Goal: Transaction & Acquisition: Download file/media

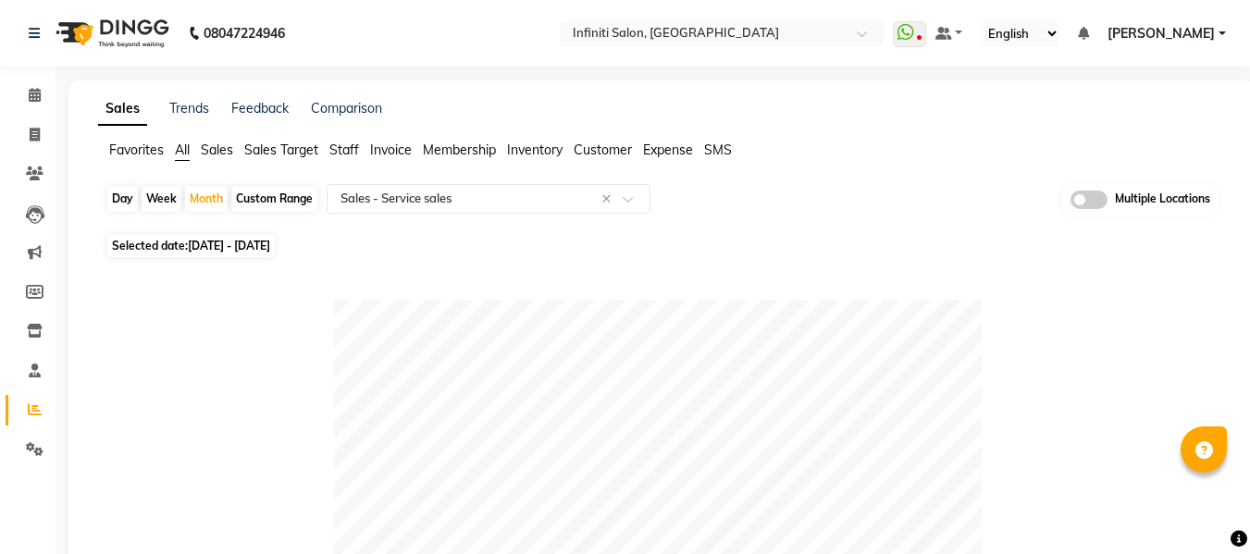
select select "full_report"
select select "csv"
click at [212, 200] on div "Month" at bounding box center [206, 199] width 43 height 26
select select "8"
select select "2025"
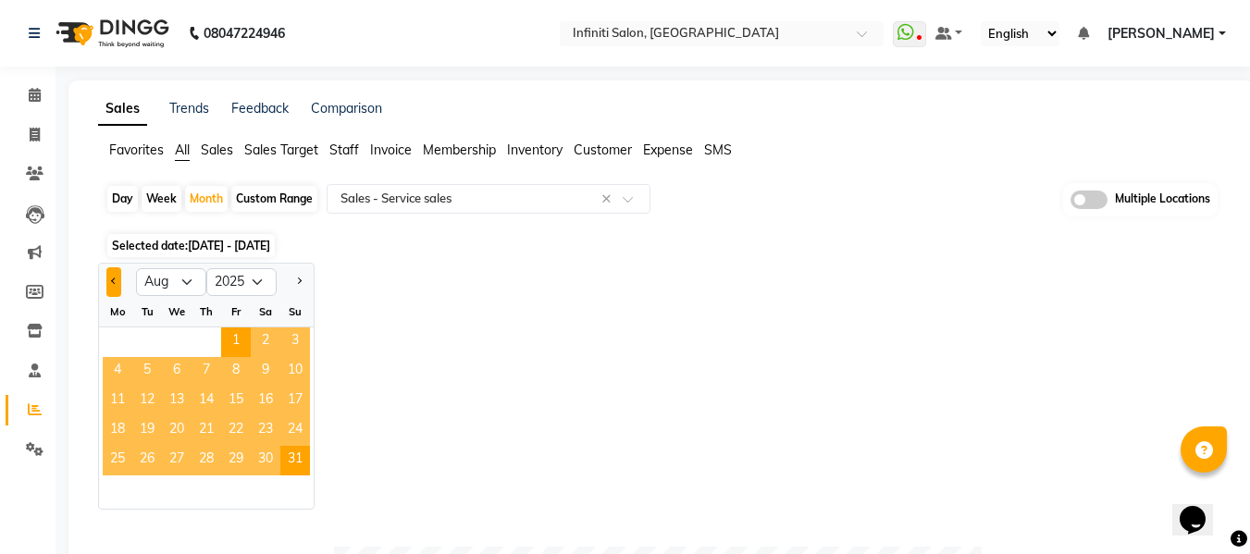
click at [111, 282] on button "Previous month" at bounding box center [113, 282] width 15 height 30
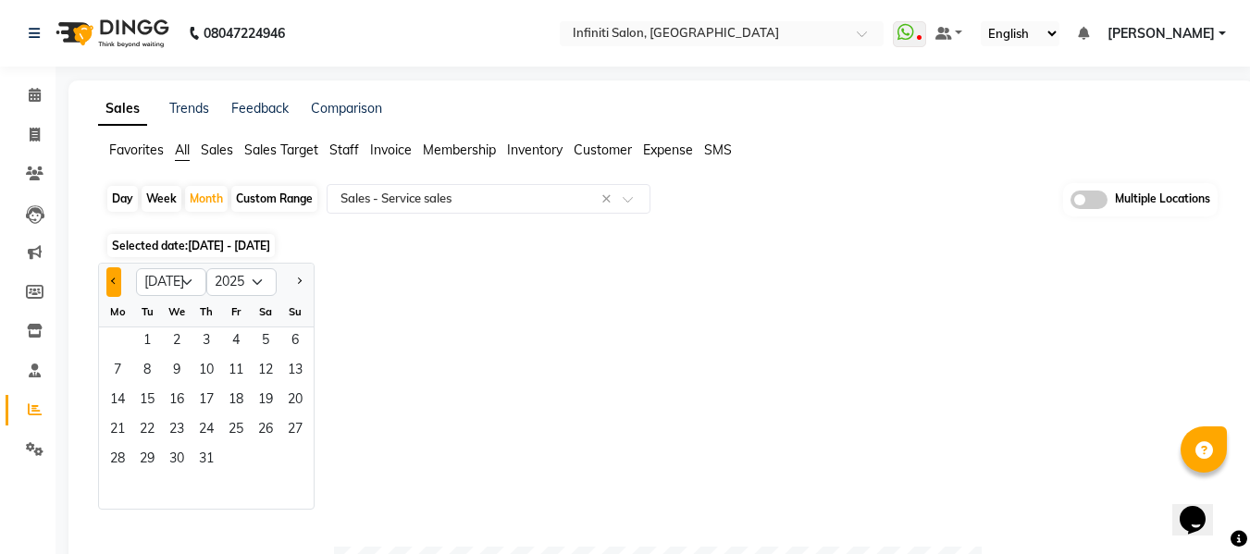
click at [111, 282] on button "Previous month" at bounding box center [113, 282] width 15 height 30
select select "6"
drag, startPoint x: 297, startPoint y: 274, endPoint x: 290, endPoint y: 346, distance: 72.4
click at [290, 346] on ngb-datepicker "Jan Feb Mar Apr May Jun [DATE] Aug Sep Oct Nov [DATE] 2016 2017 2018 2019 2020 …" at bounding box center [206, 386] width 216 height 247
click at [290, 346] on span "1" at bounding box center [295, 342] width 30 height 30
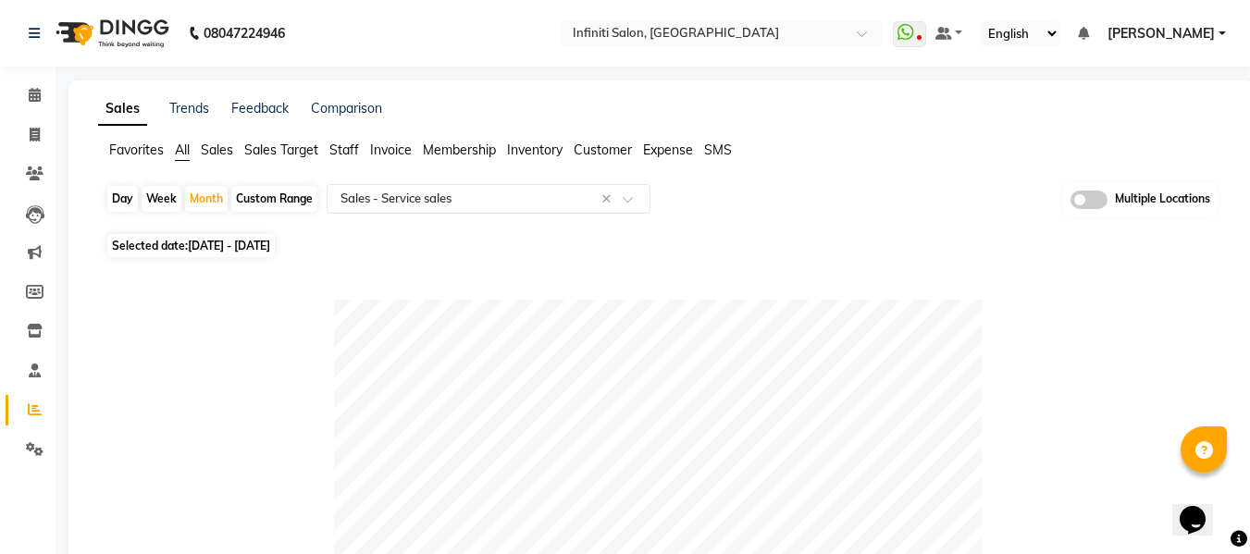
click at [216, 246] on span "[DATE] - [DATE]" at bounding box center [229, 246] width 82 height 14
select select "6"
select select "2025"
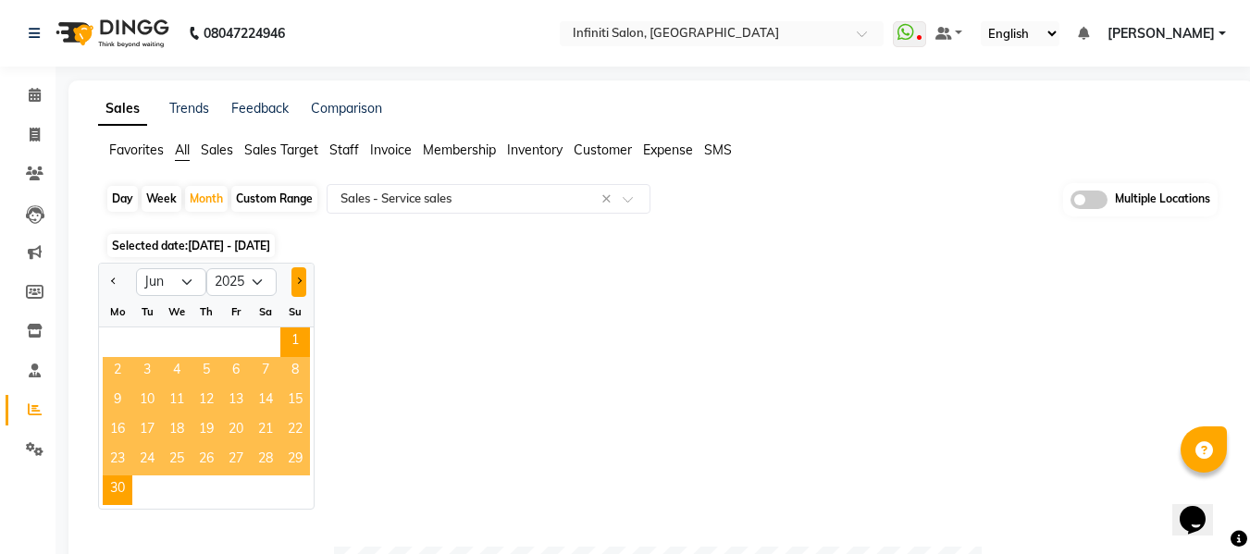
click at [296, 277] on button "Next month" at bounding box center [298, 282] width 15 height 30
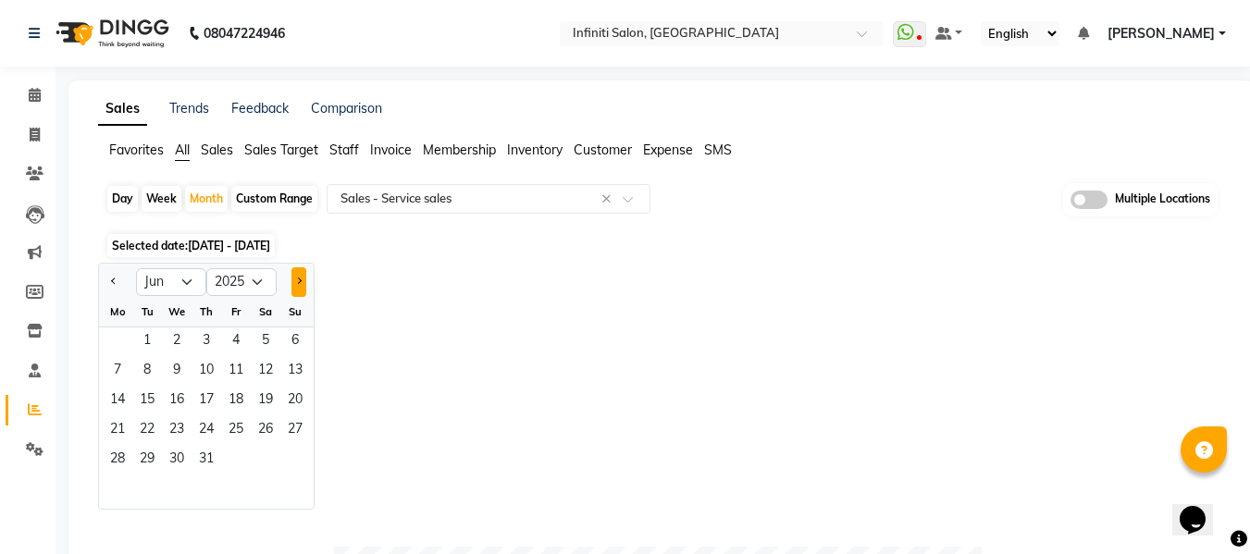
select select "7"
click at [146, 345] on span "1" at bounding box center [147, 342] width 30 height 30
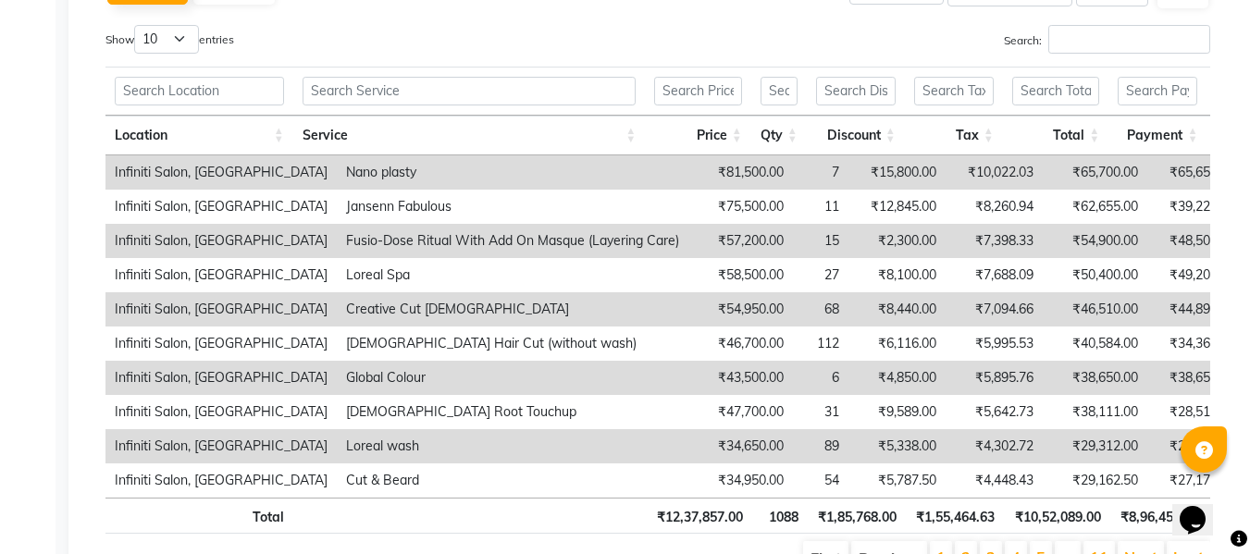
scroll to position [973, 0]
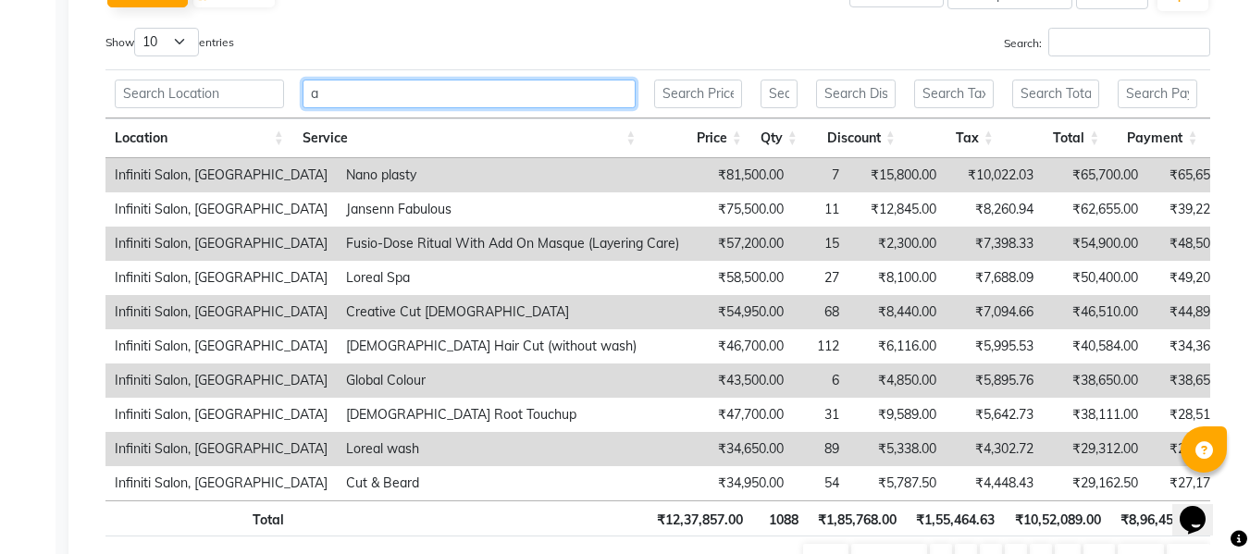
click at [508, 90] on input "a" at bounding box center [469, 94] width 334 height 29
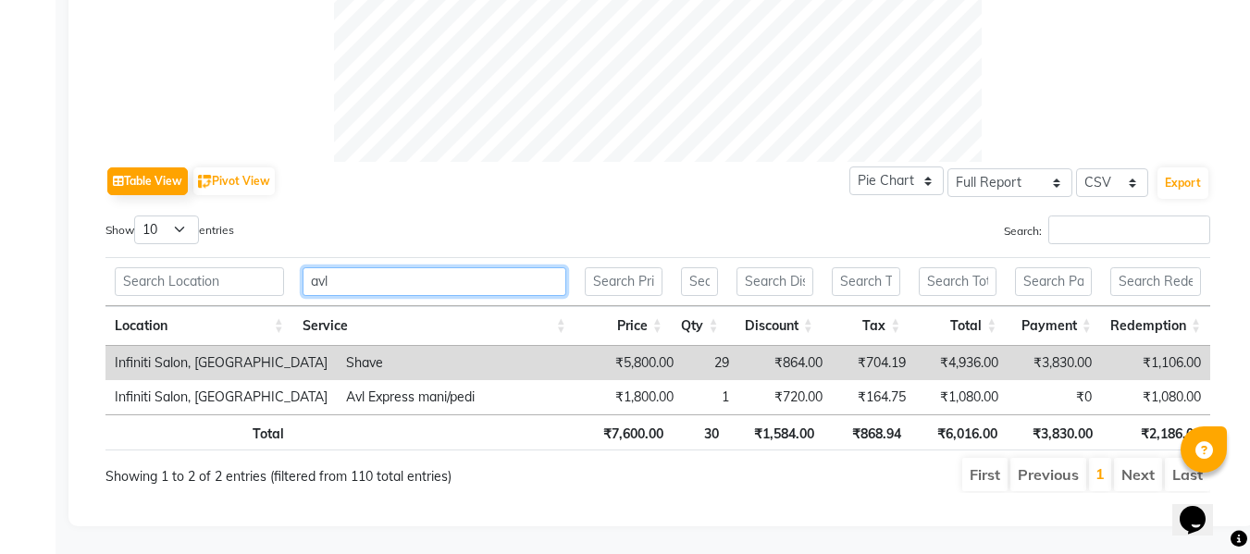
scroll to position [765, 0]
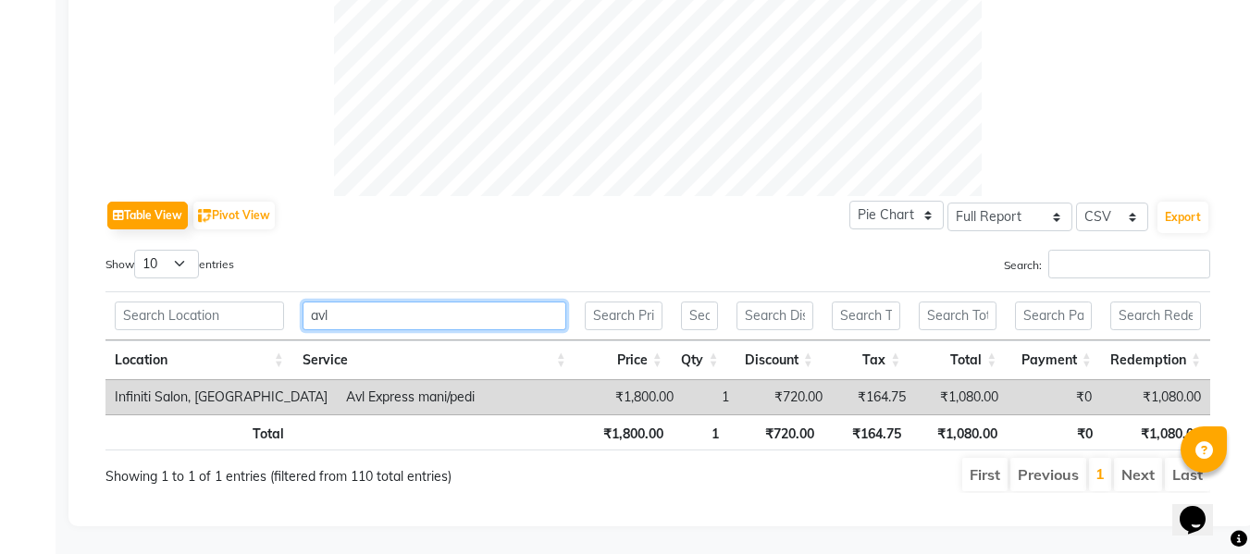
click at [488, 302] on input "avl" at bounding box center [434, 316] width 264 height 29
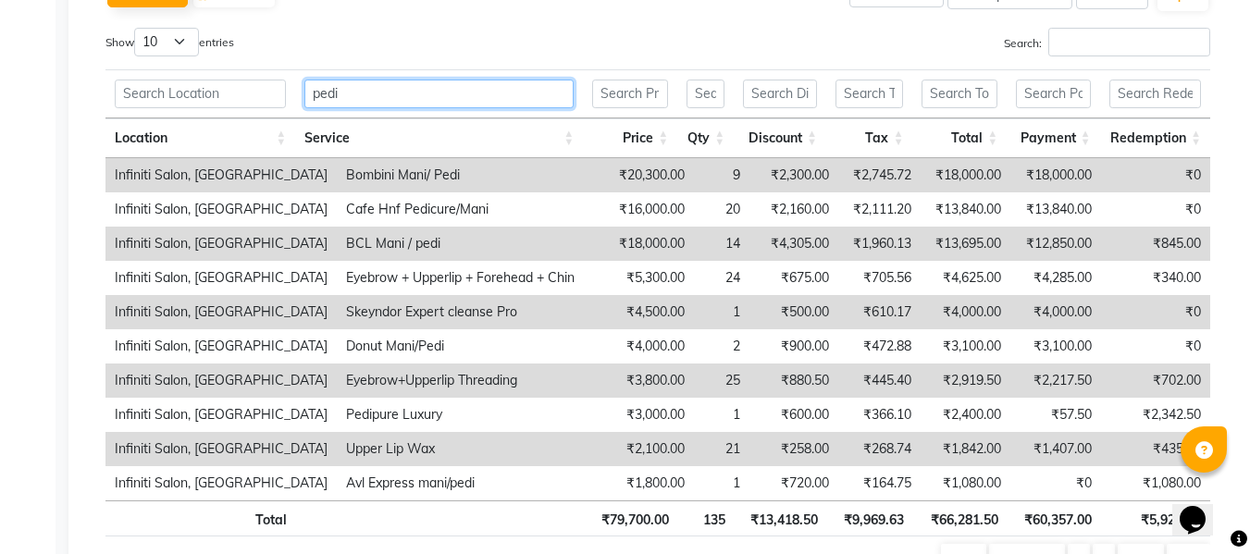
scroll to position [936, 0]
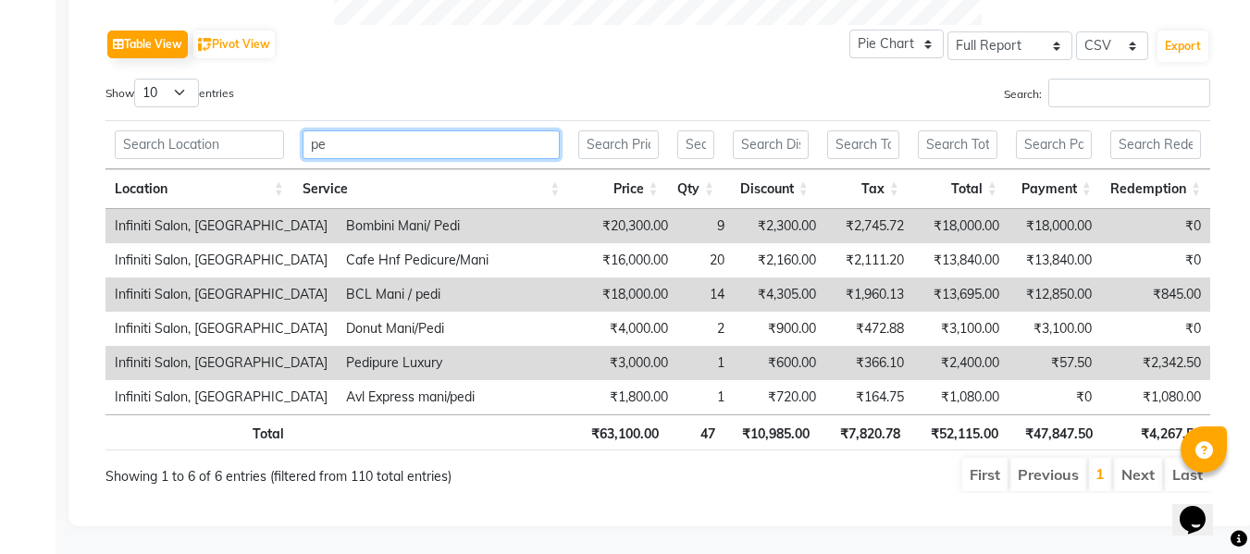
type input "p"
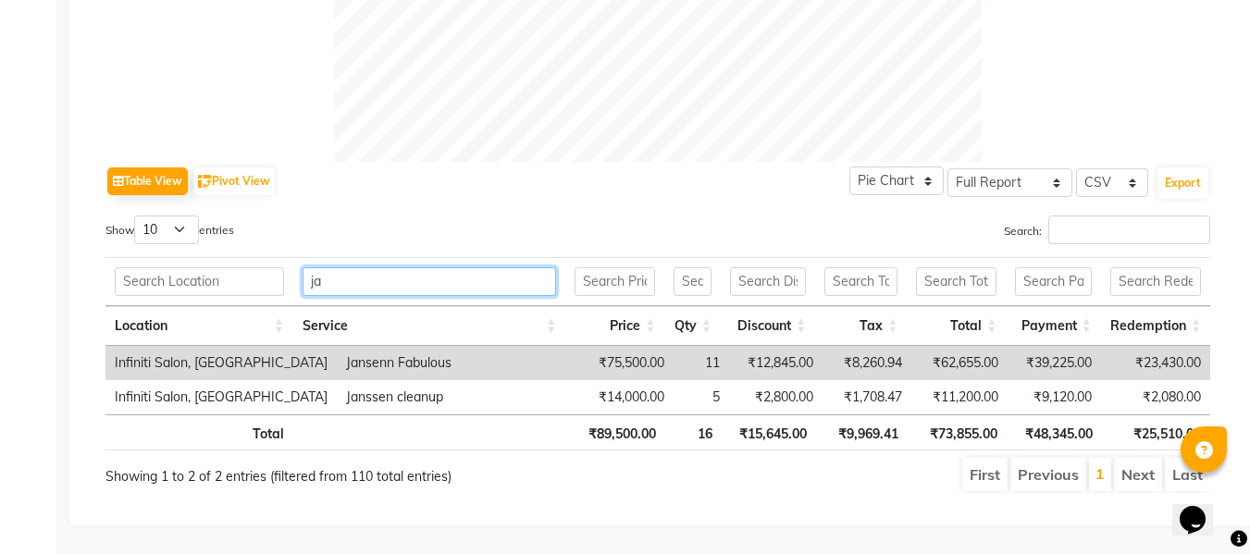
scroll to position [799, 0]
click at [433, 270] on input "jan" at bounding box center [429, 281] width 254 height 29
type input "j"
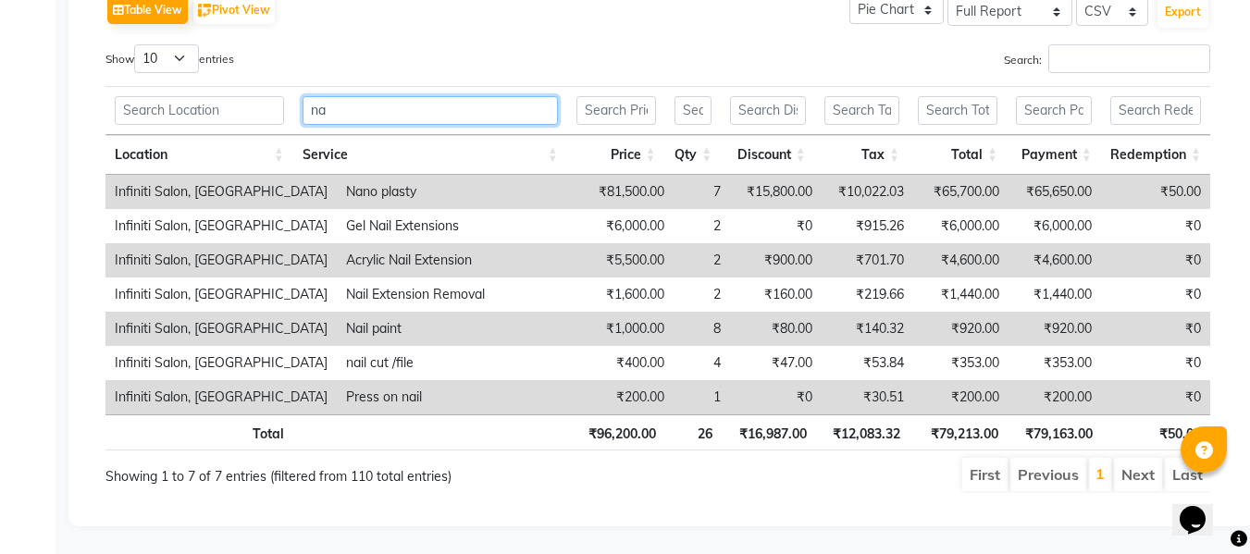
scroll to position [936, 0]
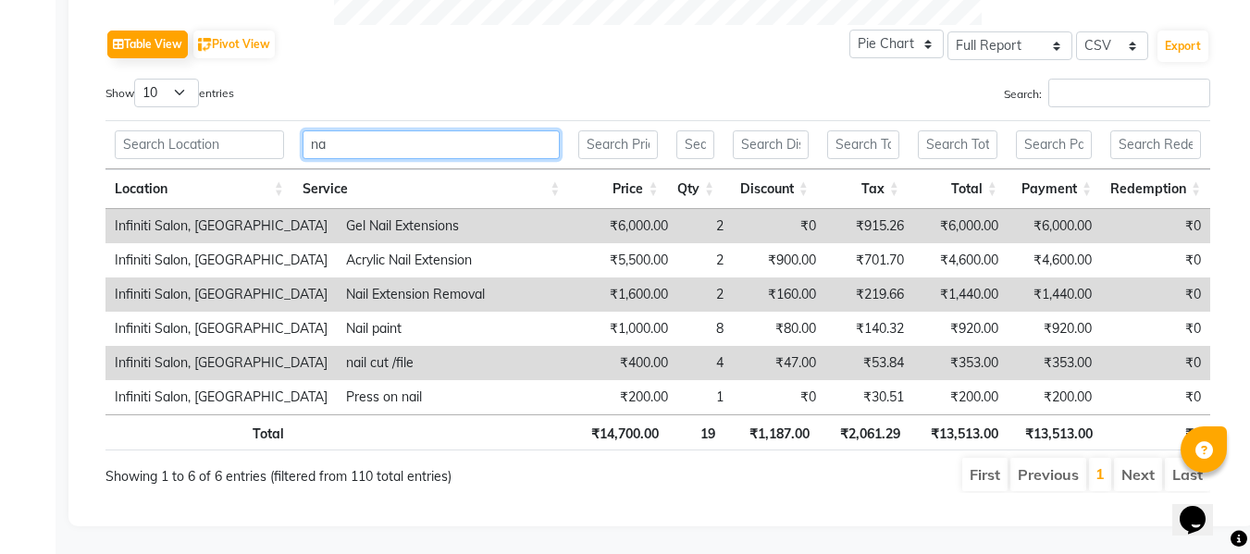
type input "n"
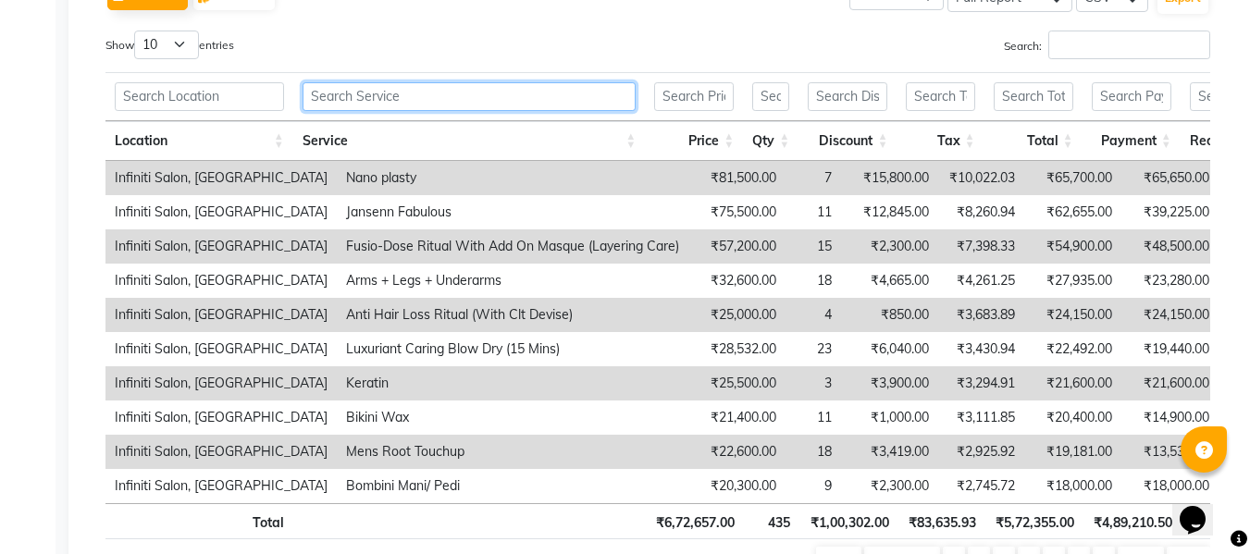
scroll to position [973, 0]
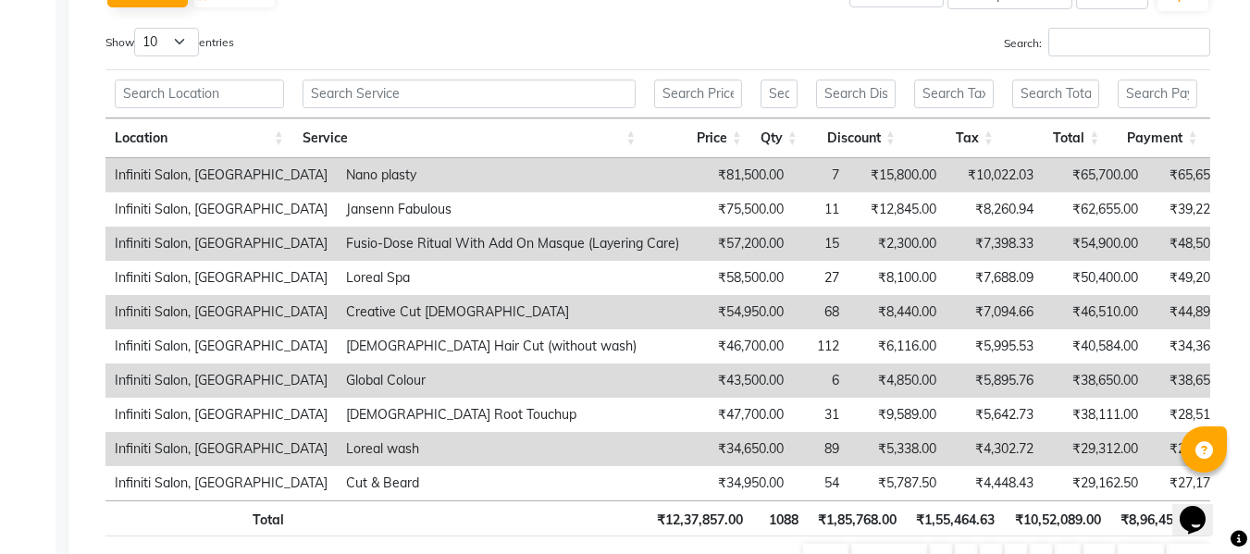
click at [433, 270] on td "Loreal Spa" at bounding box center [513, 278] width 352 height 34
click at [476, 97] on input "text" at bounding box center [469, 94] width 334 height 29
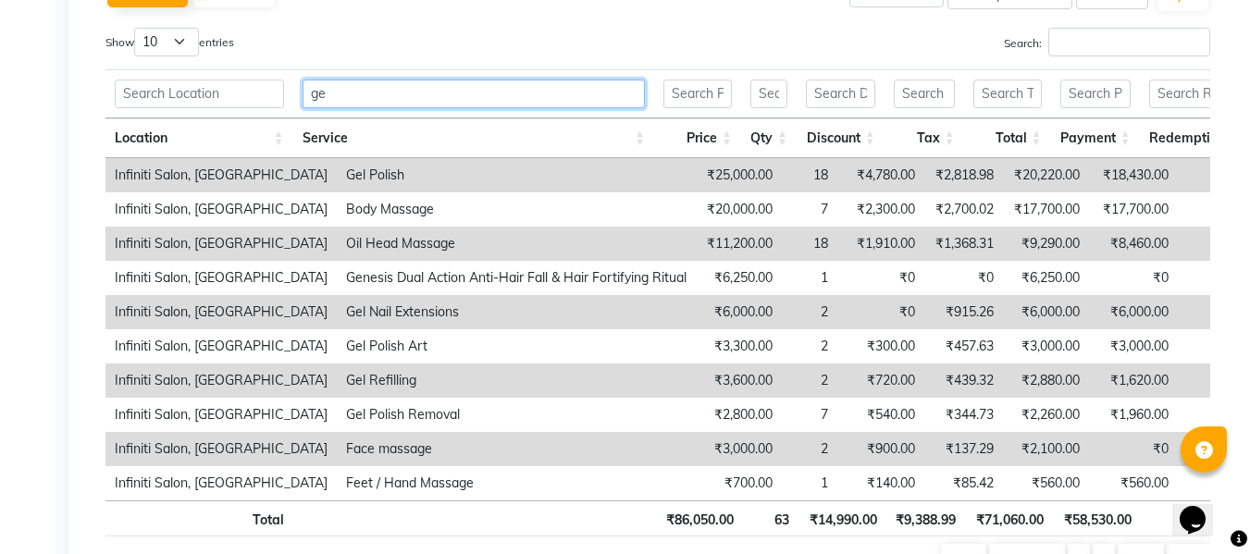
type input "g"
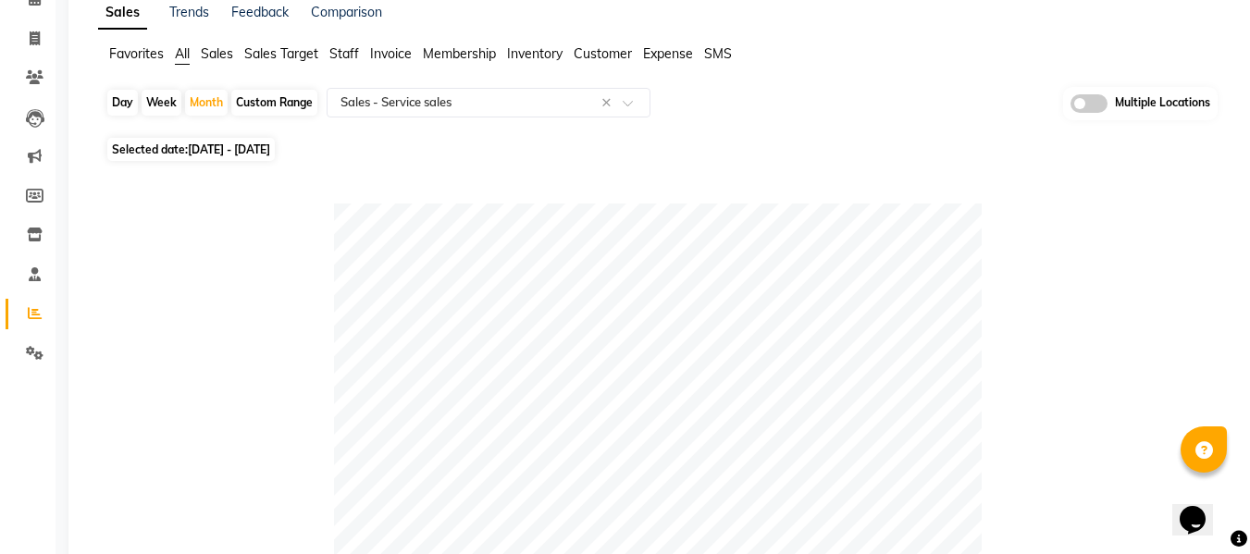
scroll to position [26, 0]
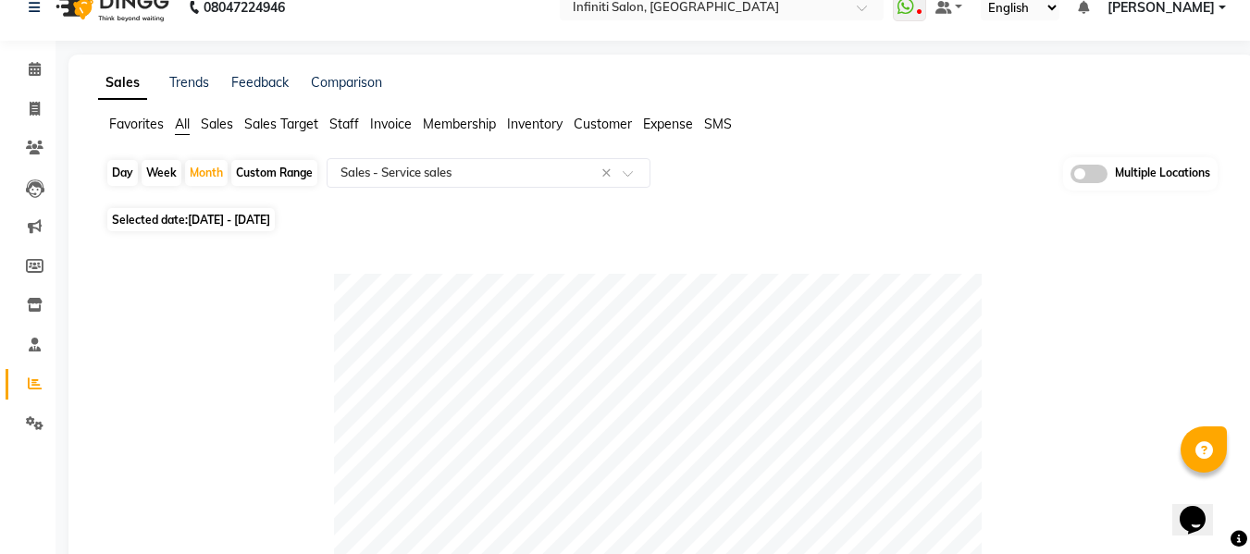
click at [222, 223] on span "[DATE] - [DATE]" at bounding box center [229, 220] width 82 height 14
select select "7"
select select "2025"
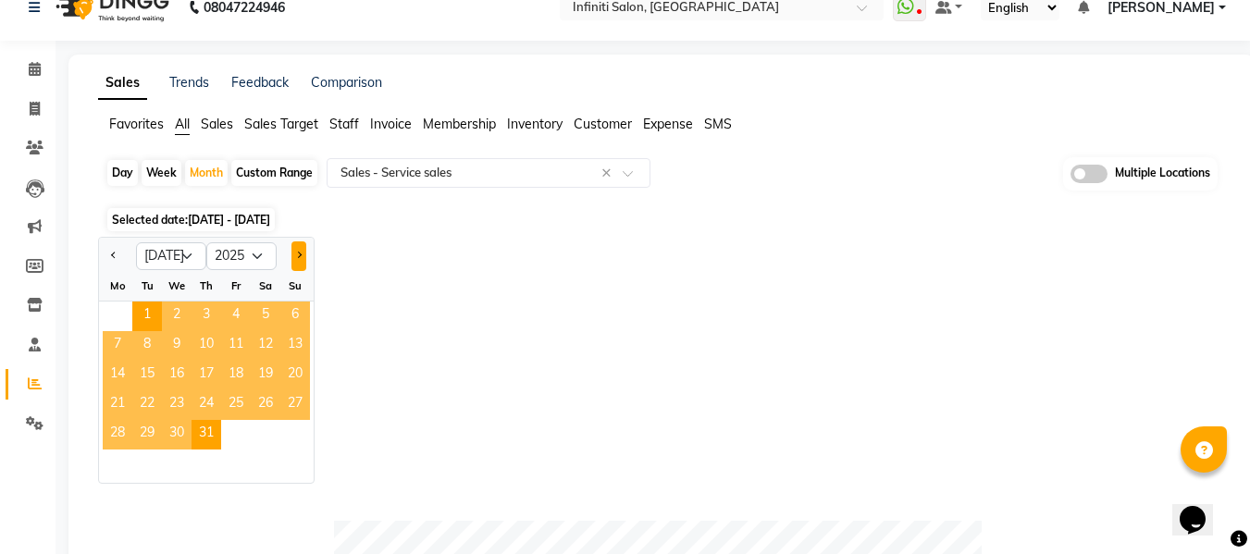
click at [293, 252] on button "Next month" at bounding box center [298, 256] width 15 height 30
select select "8"
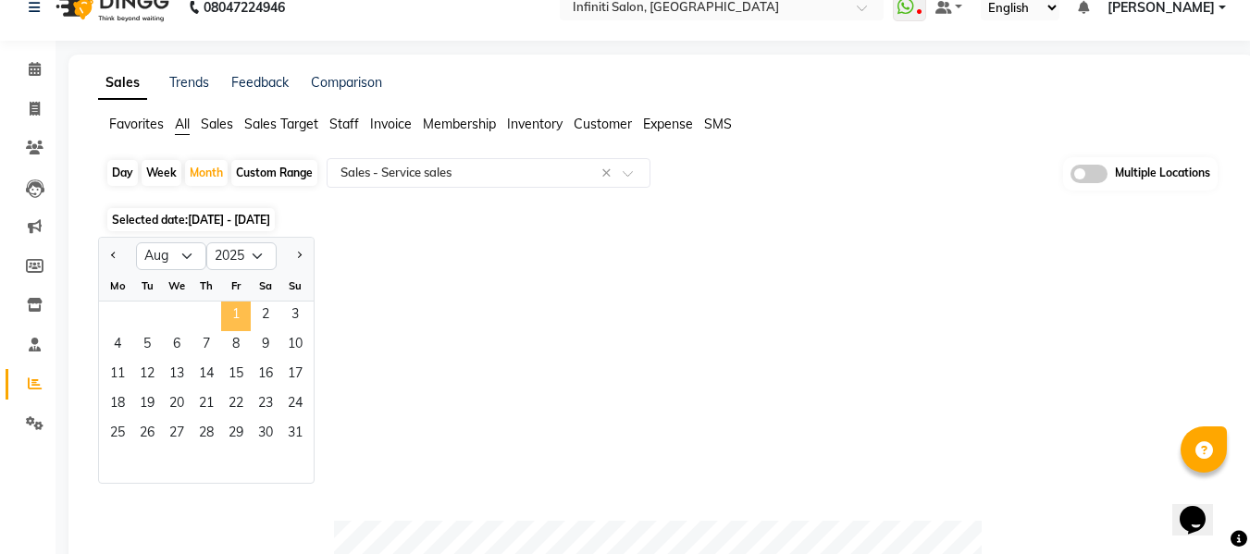
click at [232, 304] on span "1" at bounding box center [236, 317] width 30 height 30
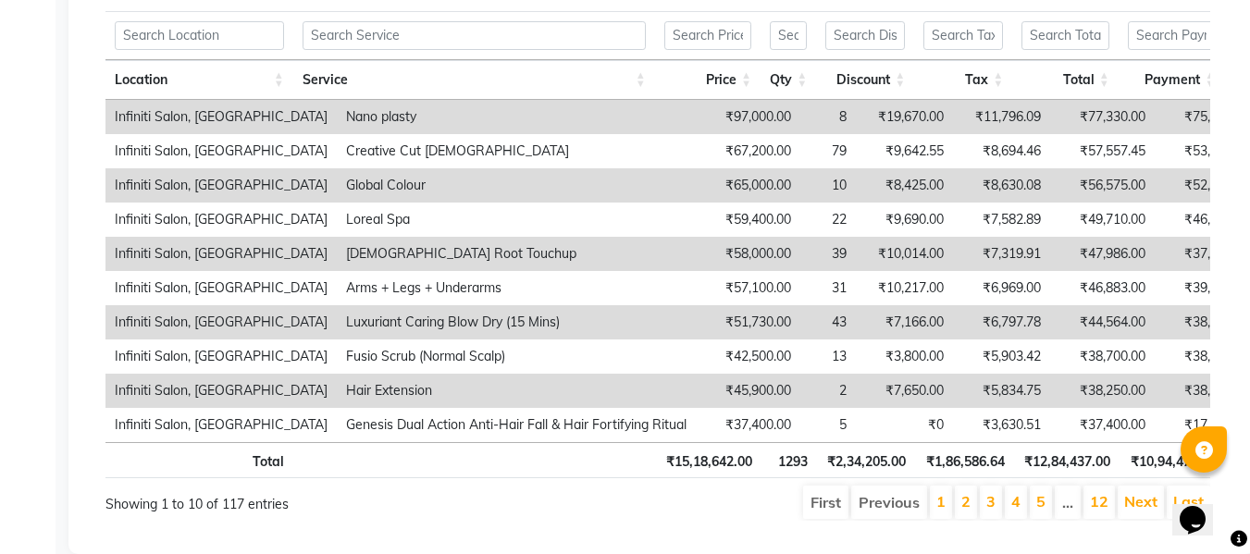
scroll to position [1034, 0]
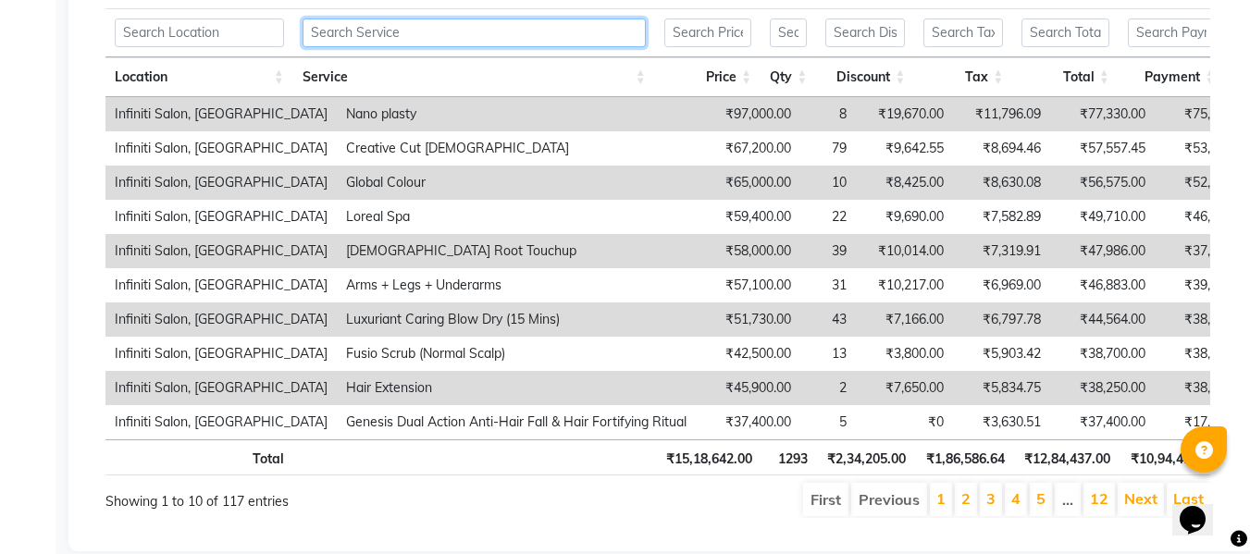
click at [599, 27] on input "text" at bounding box center [473, 33] width 343 height 29
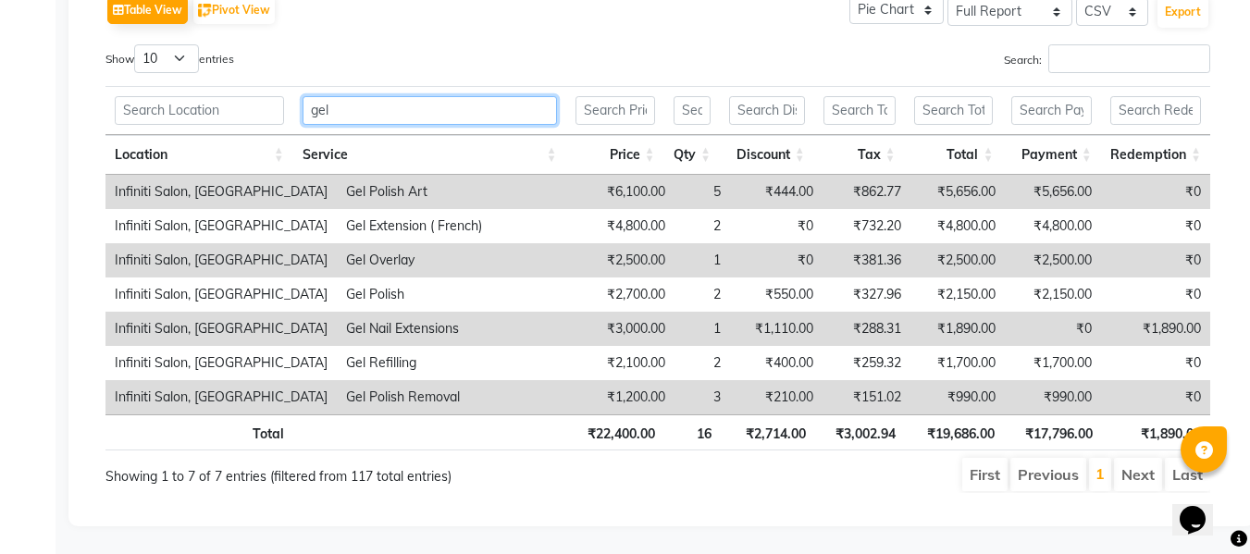
scroll to position [970, 0]
click at [449, 96] on input "gel" at bounding box center [429, 110] width 254 height 29
type input "gel"
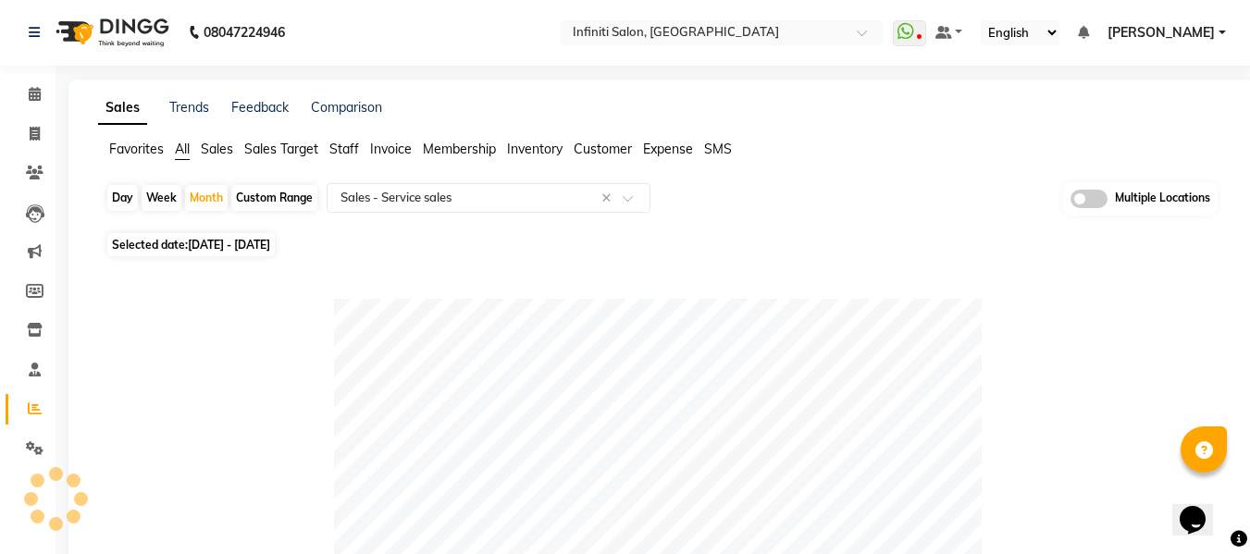
scroll to position [0, 0]
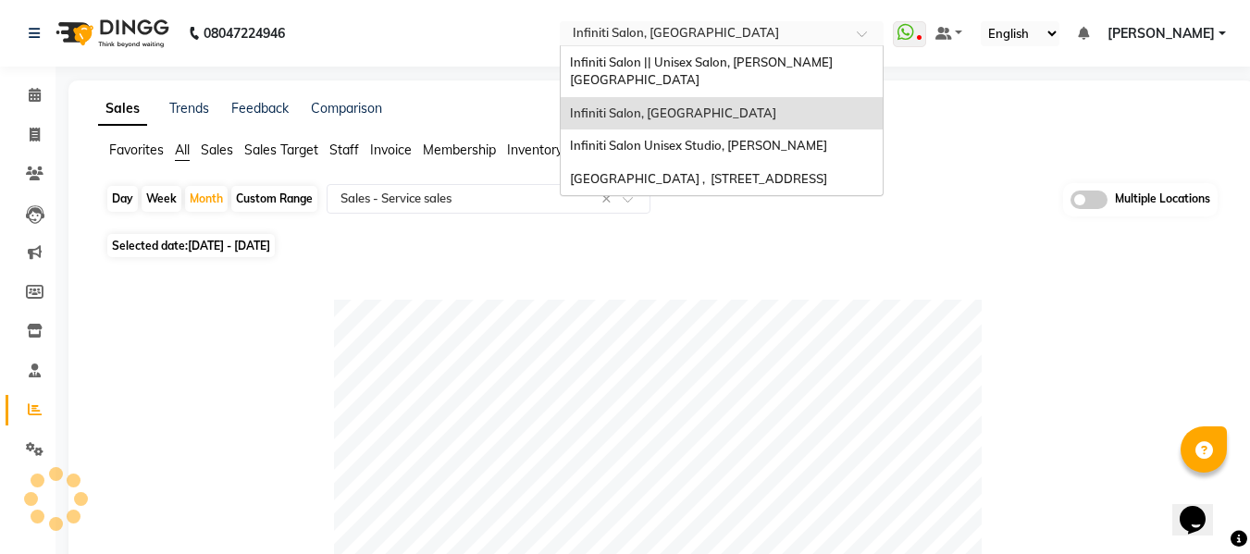
click at [740, 23] on div "Select Location × Infiniti Salon, [GEOGRAPHIC_DATA]" at bounding box center [722, 33] width 324 height 25
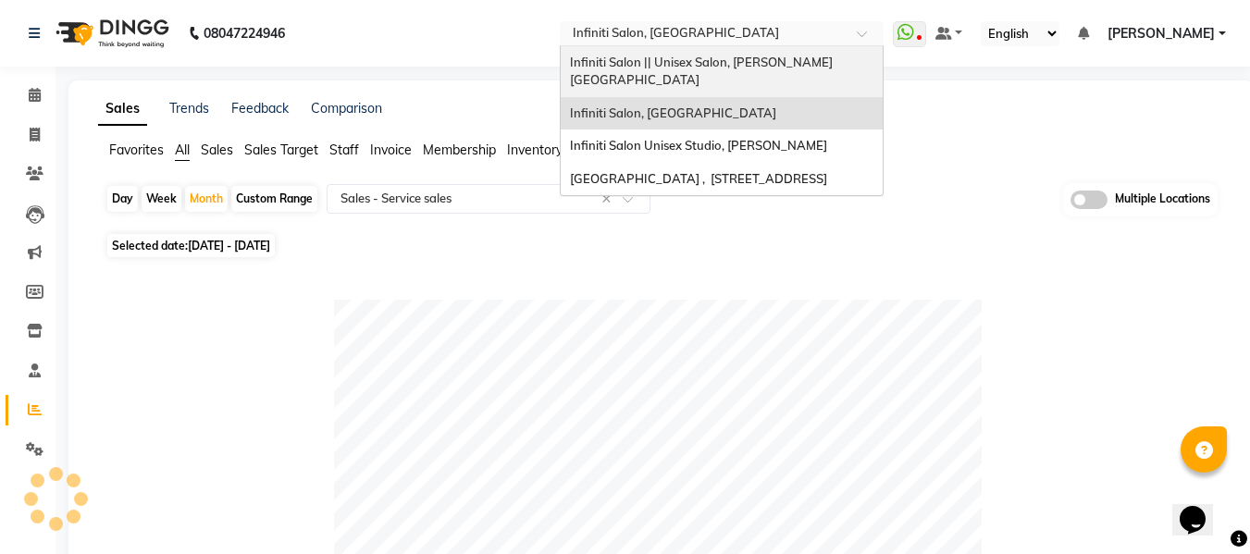
click at [734, 60] on span "Infiniti Salon || Unisex Salon, [PERSON_NAME][GEOGRAPHIC_DATA]" at bounding box center [701, 71] width 263 height 33
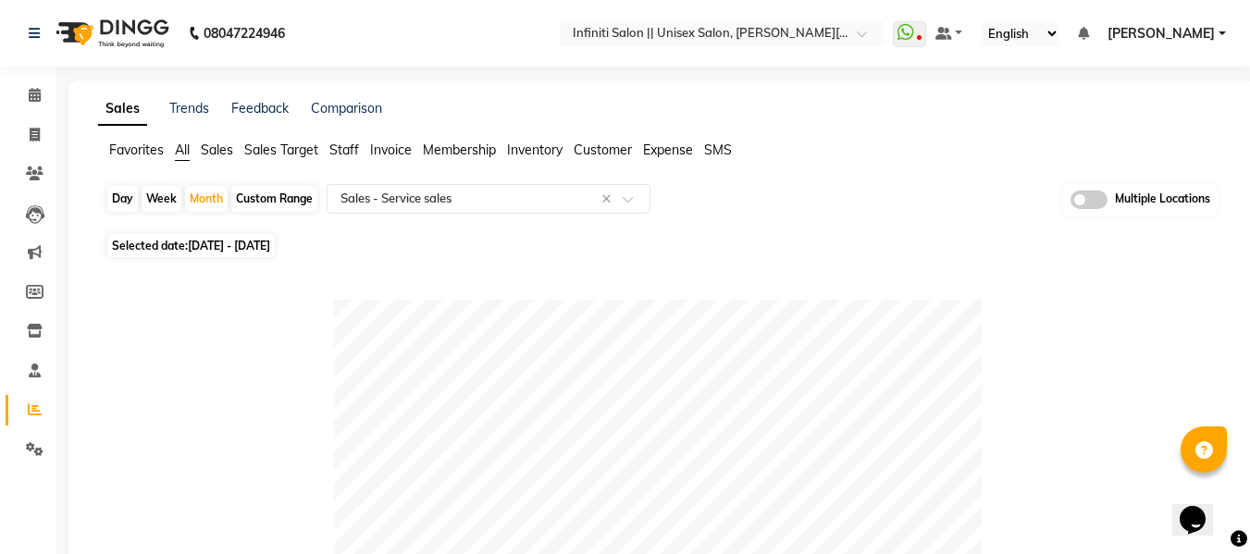
click at [218, 236] on span "Selected date: [DATE] - [DATE]" at bounding box center [190, 245] width 167 height 23
select select "8"
select select "2025"
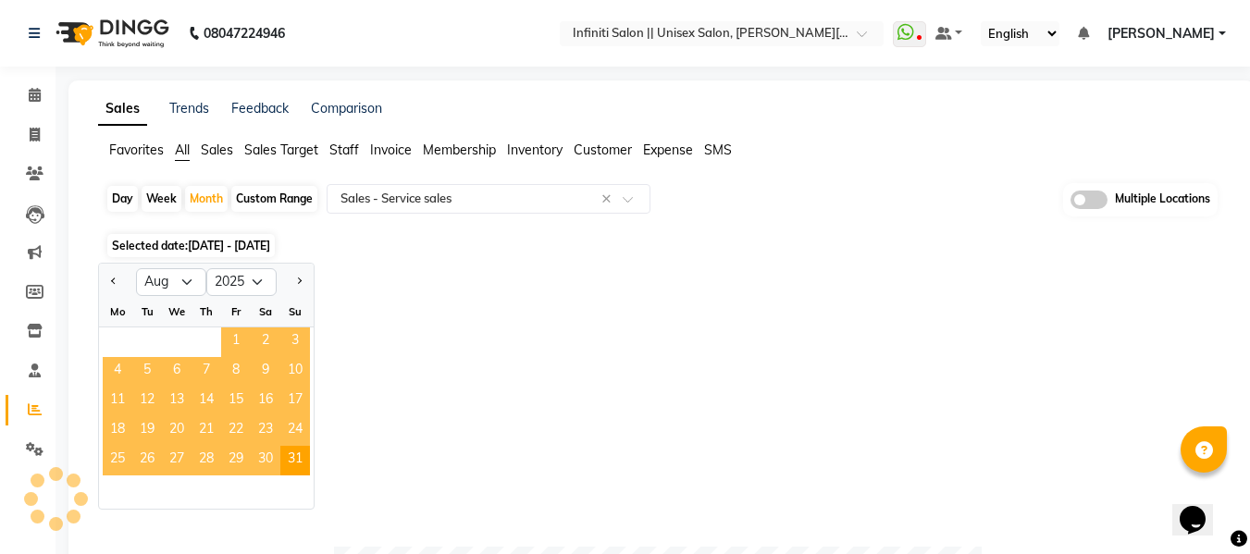
click at [230, 345] on span "1" at bounding box center [236, 342] width 30 height 30
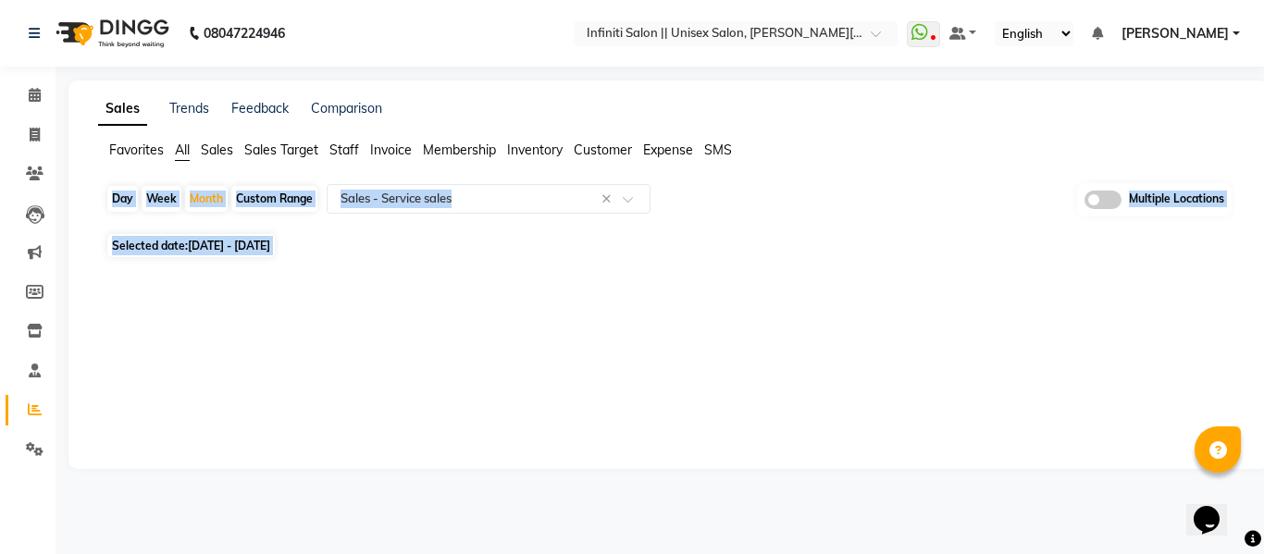
drag, startPoint x: 1263, startPoint y: 160, endPoint x: 997, endPoint y: 307, distance: 303.5
click at [997, 307] on div "Sales Trends Feedback Comparison Favorites All Sales Sales Target Staff Invoice…" at bounding box center [668, 274] width 1200 height 389
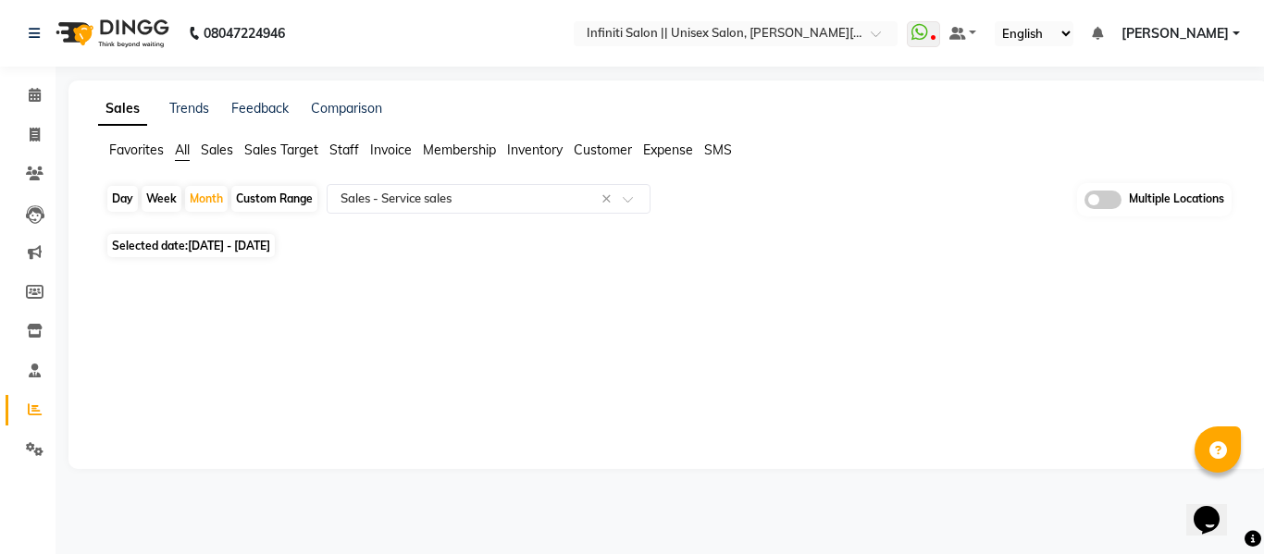
click at [514, 214] on div "Day Week Month Custom Range Select Report Type × Sales - Service sales × Multip…" at bounding box center [668, 205] width 1126 height 45
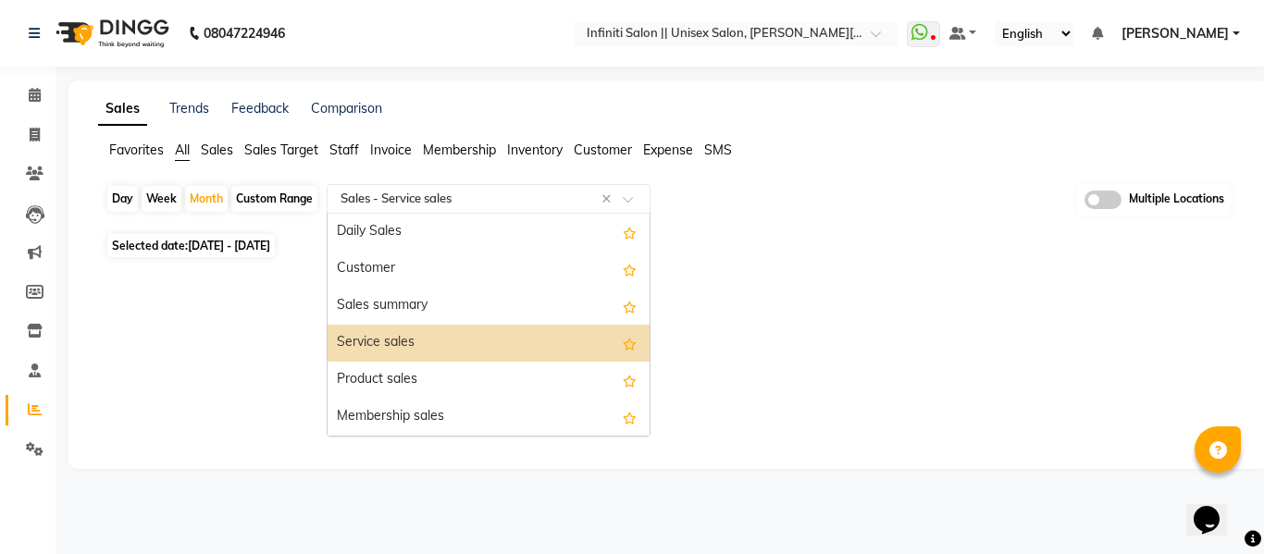
click at [507, 195] on input "text" at bounding box center [470, 199] width 266 height 19
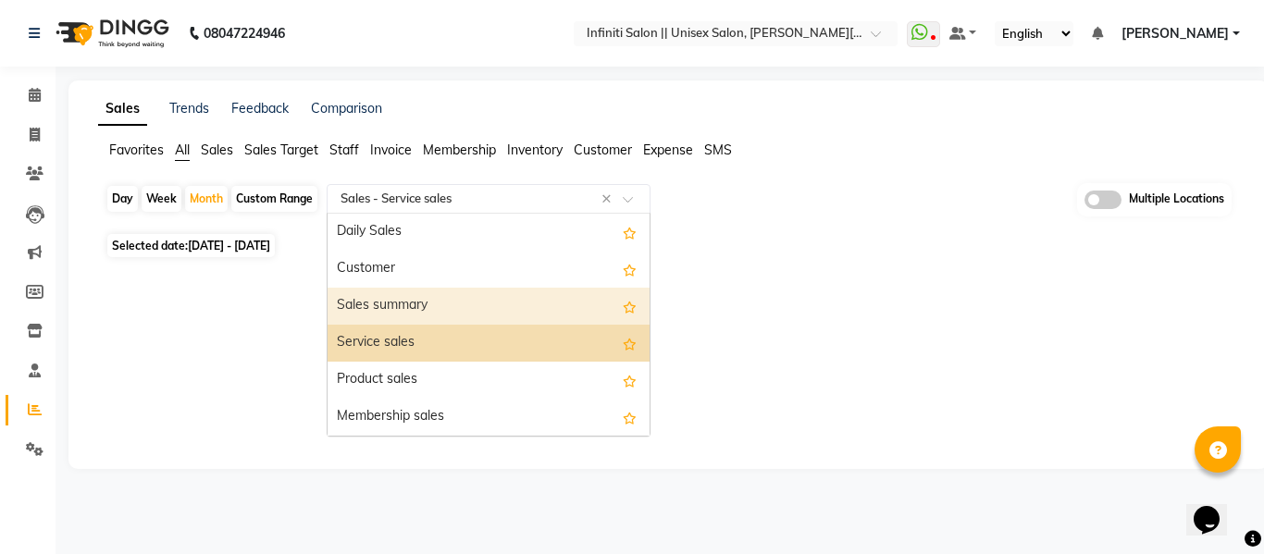
click at [449, 299] on div "Sales summary" at bounding box center [488, 306] width 322 height 37
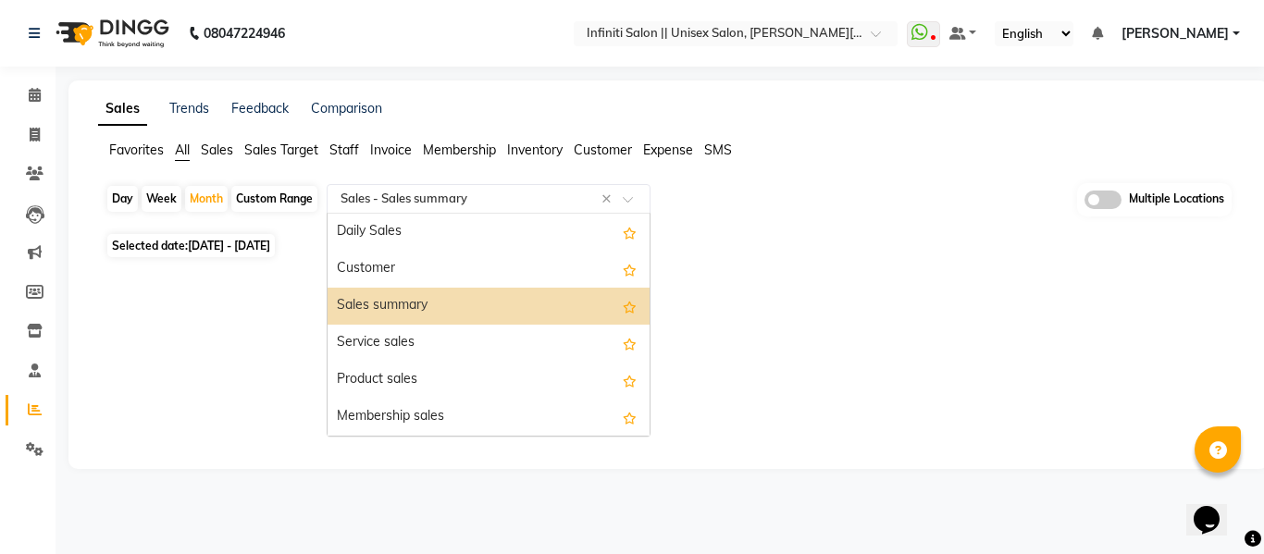
click at [487, 200] on input "text" at bounding box center [470, 199] width 266 height 19
click at [451, 315] on div "Sales summary" at bounding box center [488, 306] width 322 height 37
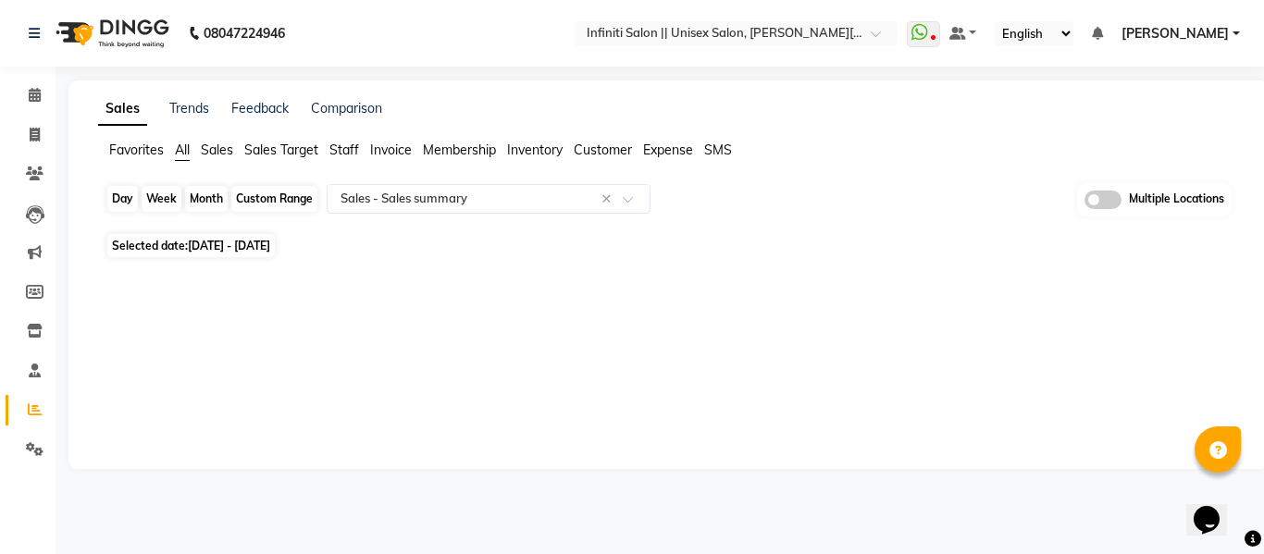
click at [206, 206] on div "Month" at bounding box center [206, 199] width 43 height 26
select select "8"
select select "2025"
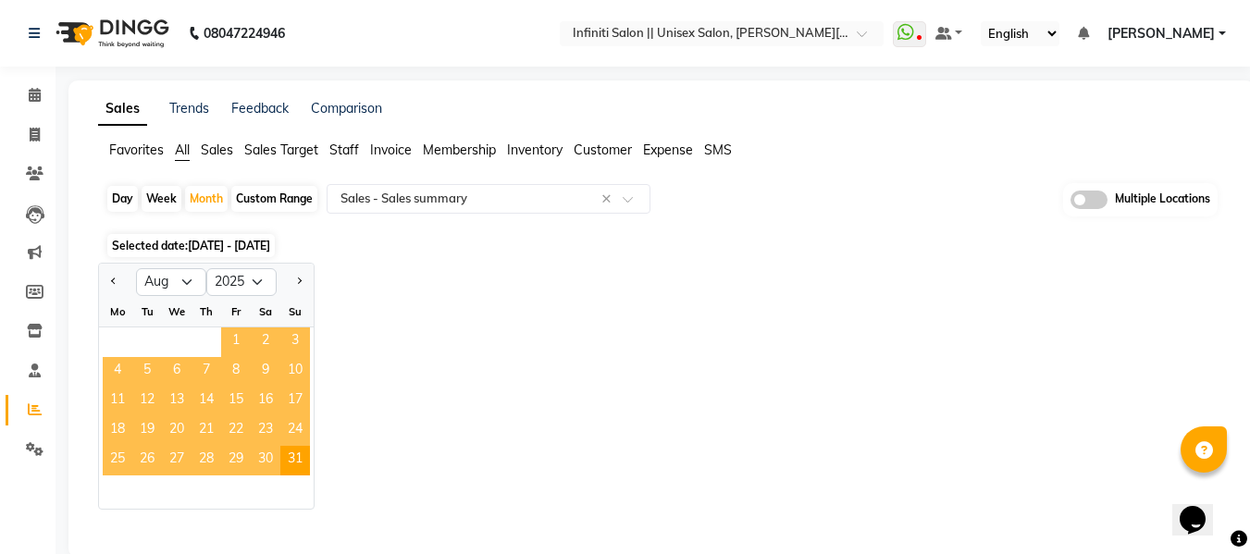
click at [234, 334] on span "1" at bounding box center [236, 342] width 30 height 30
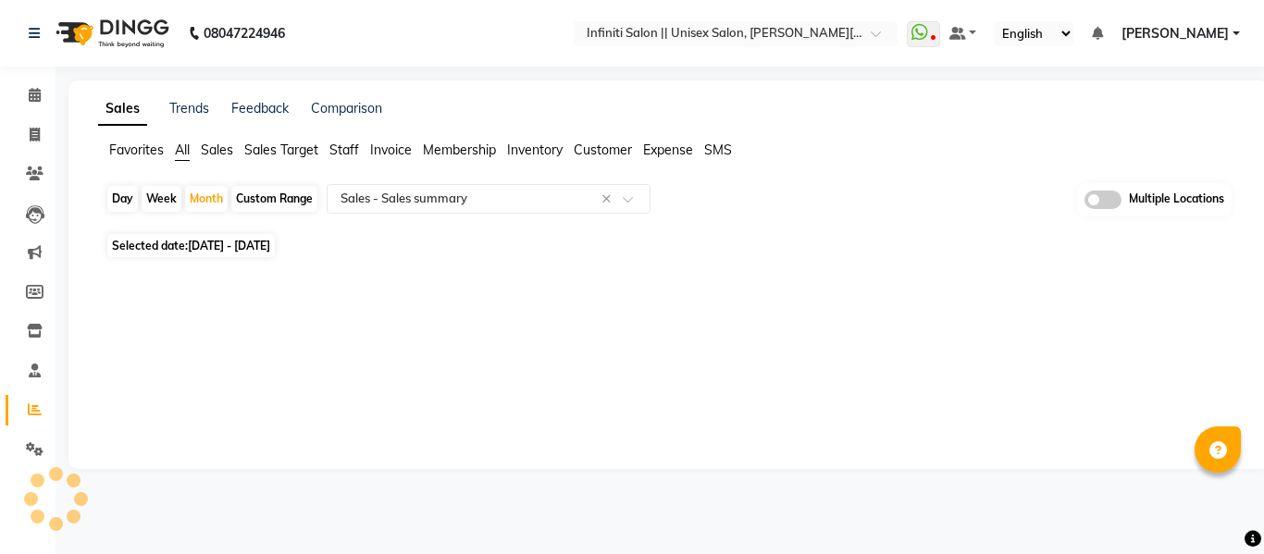
click at [220, 240] on span "[DATE] - [DATE]" at bounding box center [229, 246] width 82 height 14
select select "8"
select select "2025"
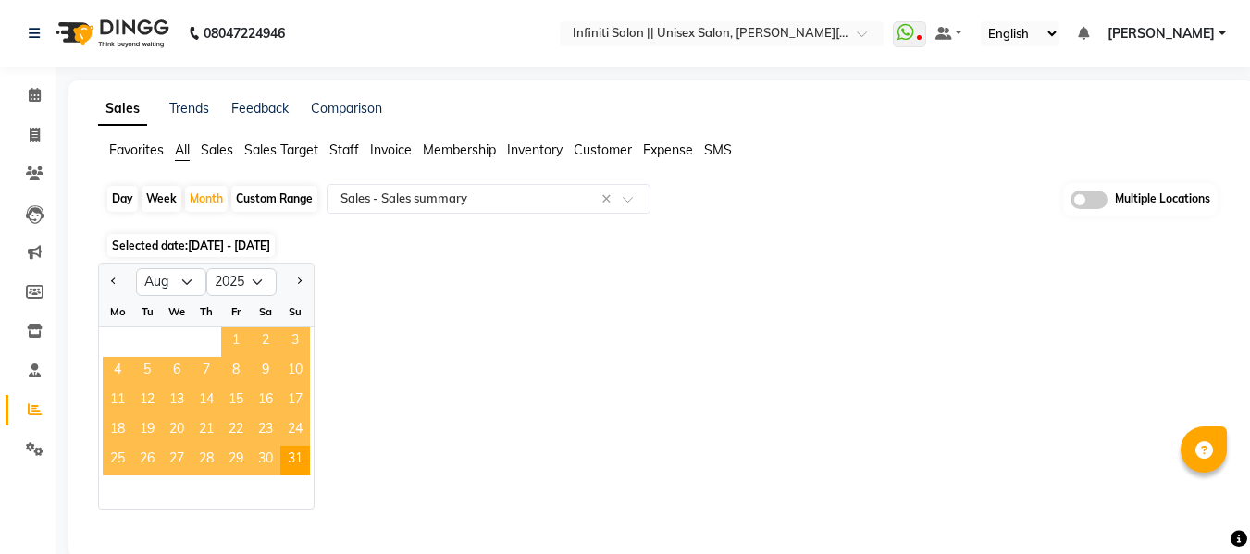
click at [230, 335] on span "1" at bounding box center [236, 342] width 30 height 30
select select "full_report"
select select "csv"
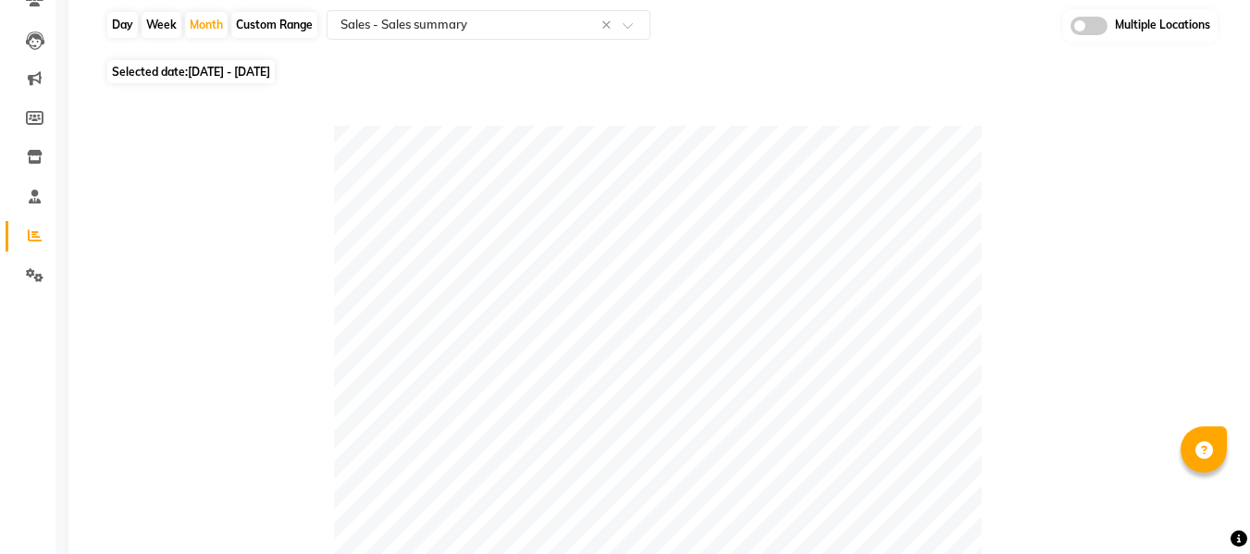
scroll to position [160, 0]
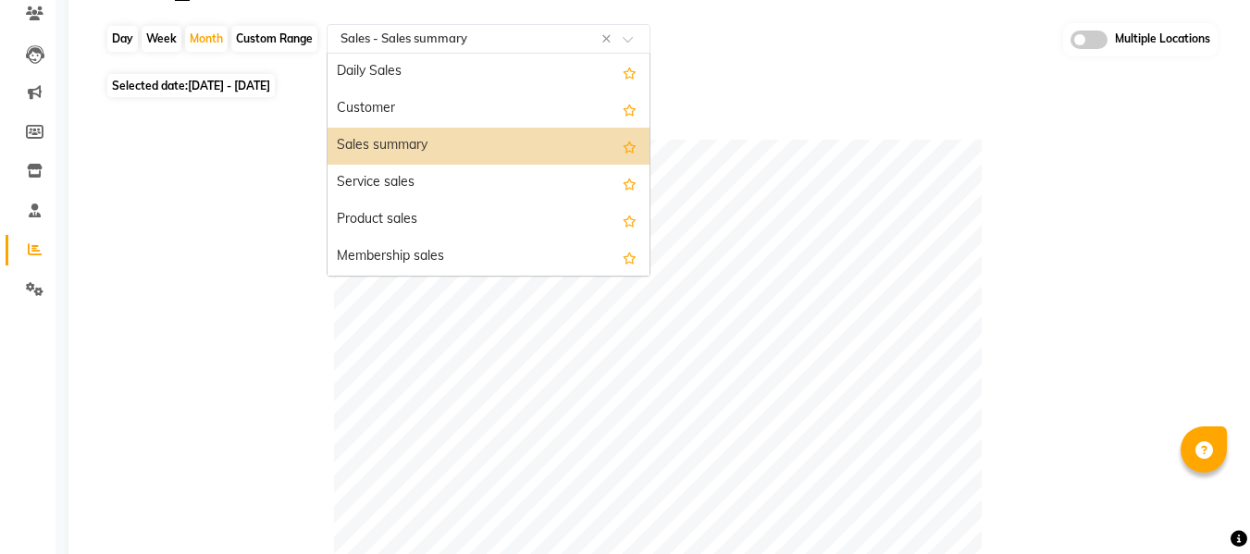
click at [500, 43] on input "text" at bounding box center [470, 39] width 266 height 19
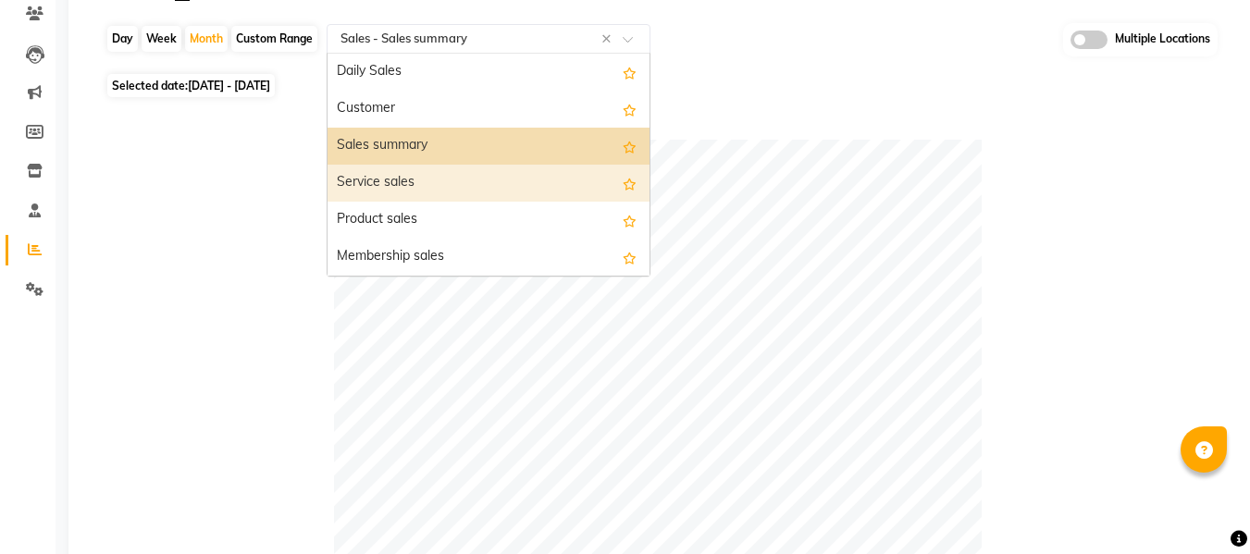
click at [444, 175] on div "Service sales" at bounding box center [488, 183] width 322 height 37
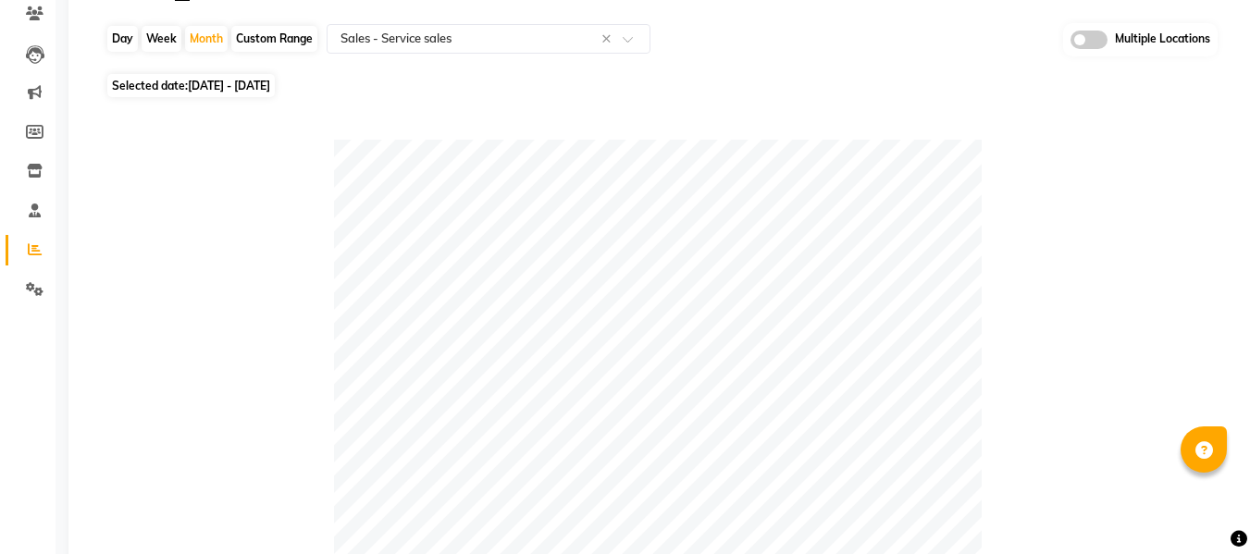
click at [1249, 100] on html "08047224946 Select Location × Infiniti Salon || Unisex Salon, [PERSON_NAME] Col…" at bounding box center [625, 117] width 1250 height 554
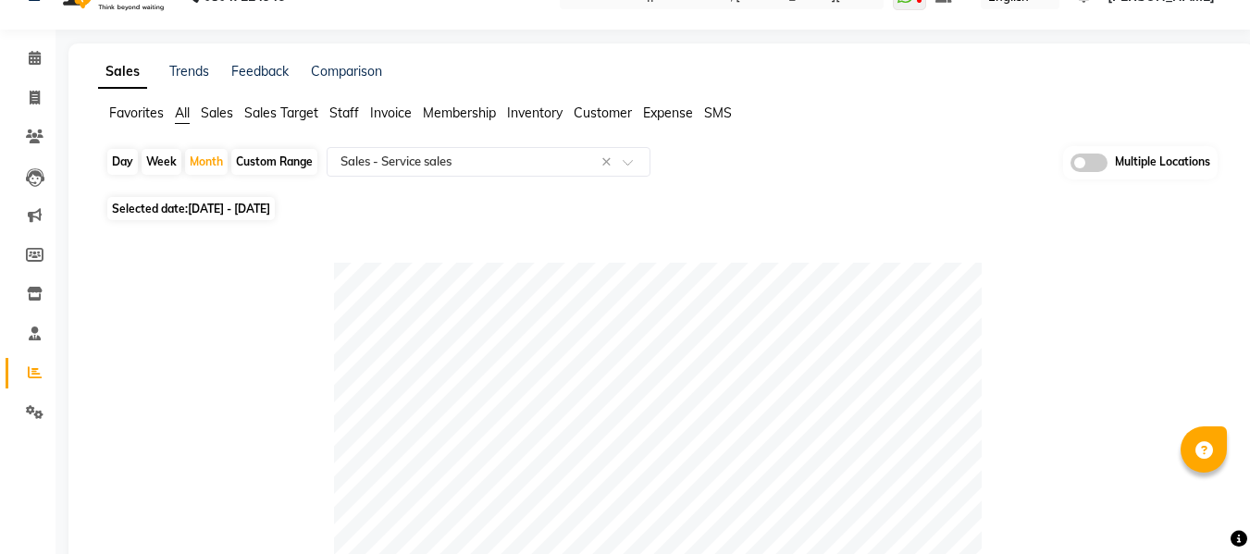
scroll to position [0, 0]
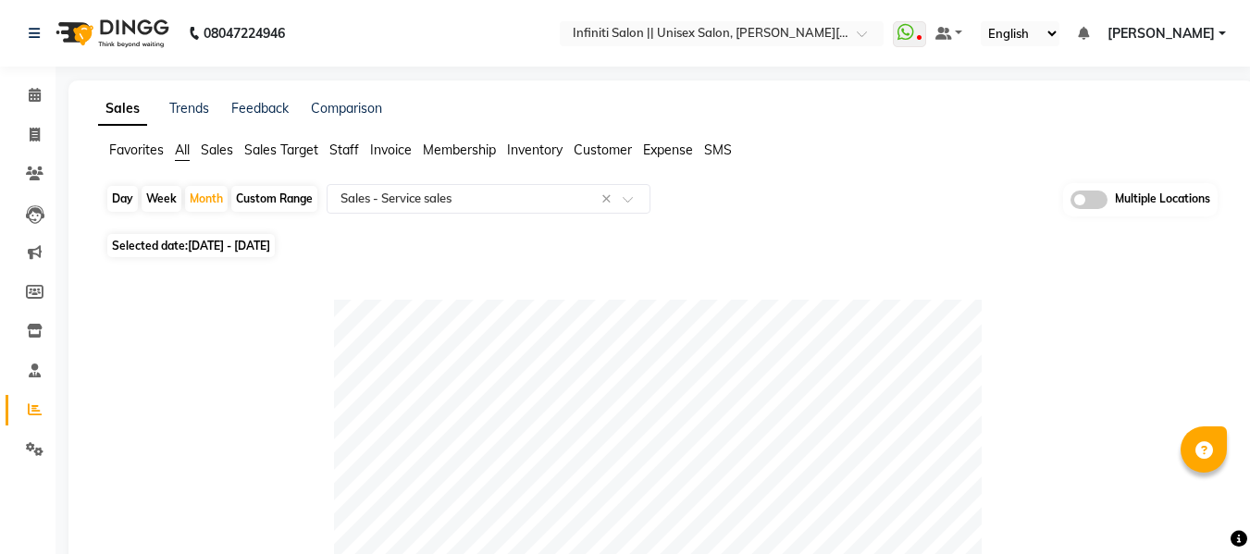
click at [1199, 237] on div "Selected date: [DATE] - [DATE]" at bounding box center [664, 245] width 1119 height 19
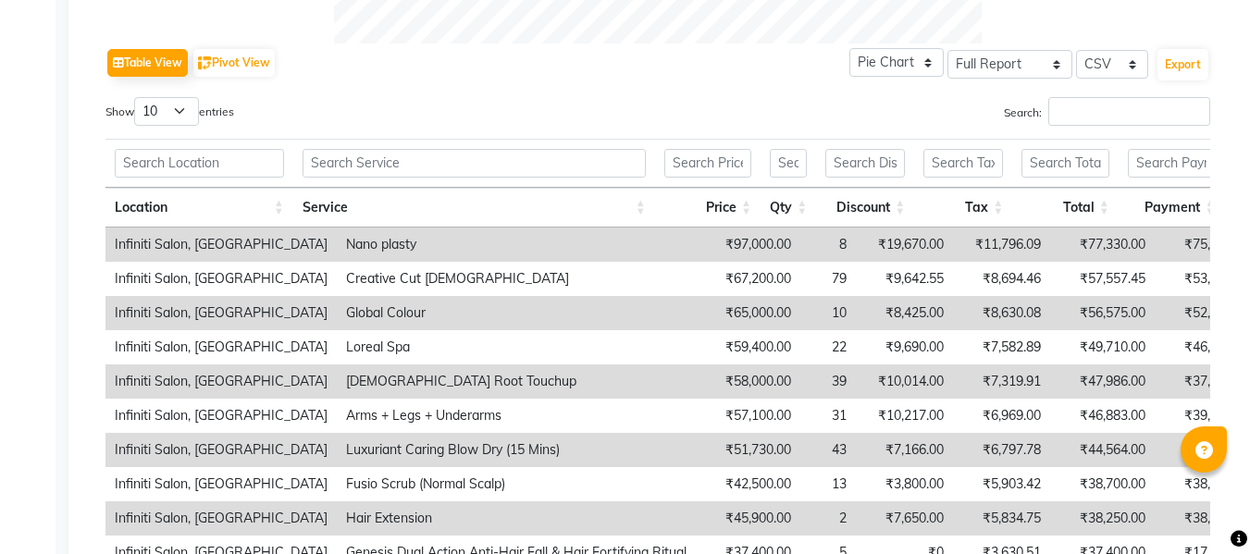
scroll to position [888, 0]
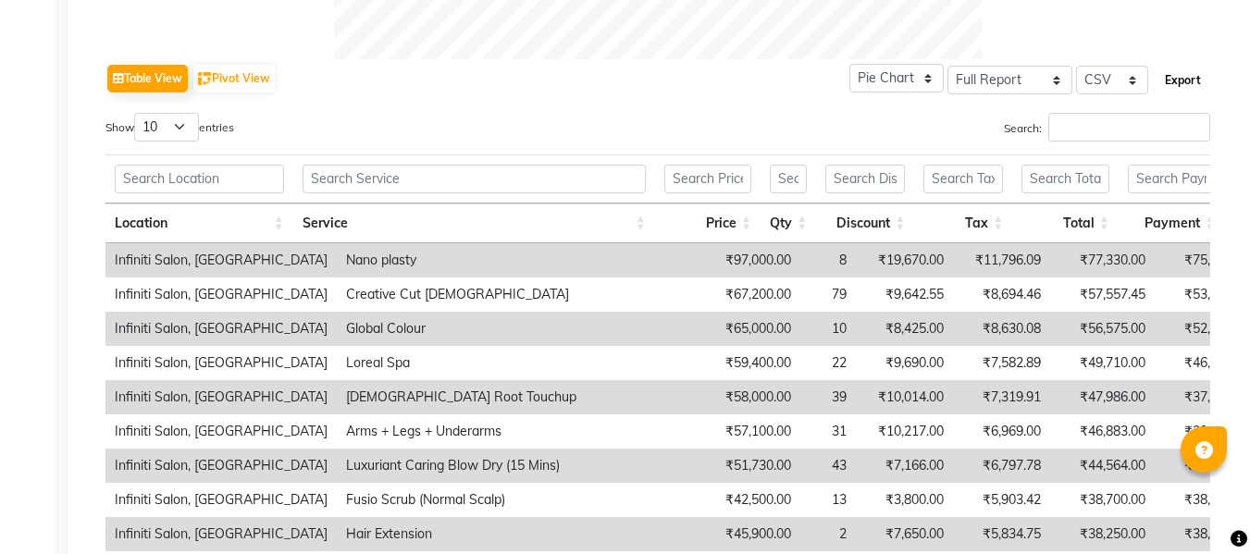
click at [1184, 72] on button "Export" at bounding box center [1182, 80] width 51 height 31
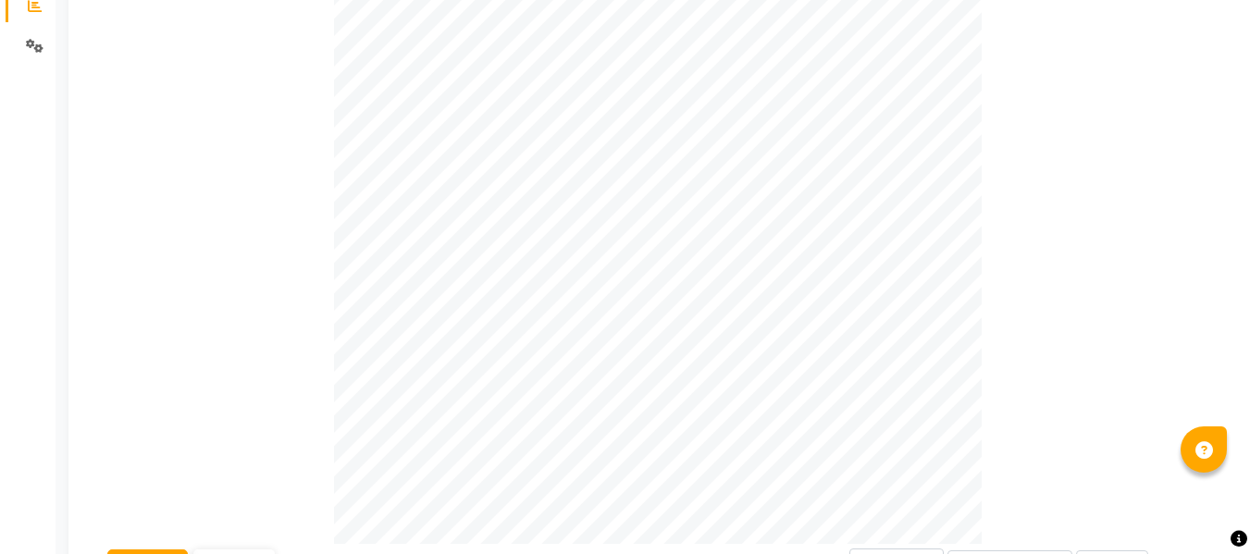
scroll to position [0, 0]
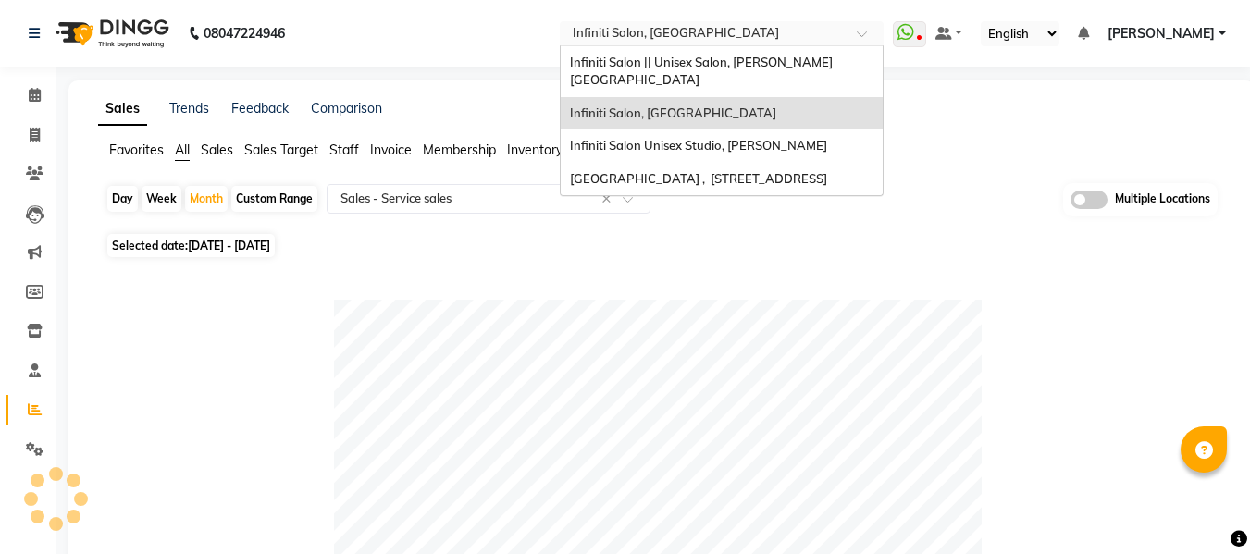
click at [828, 28] on input "text" at bounding box center [703, 35] width 268 height 19
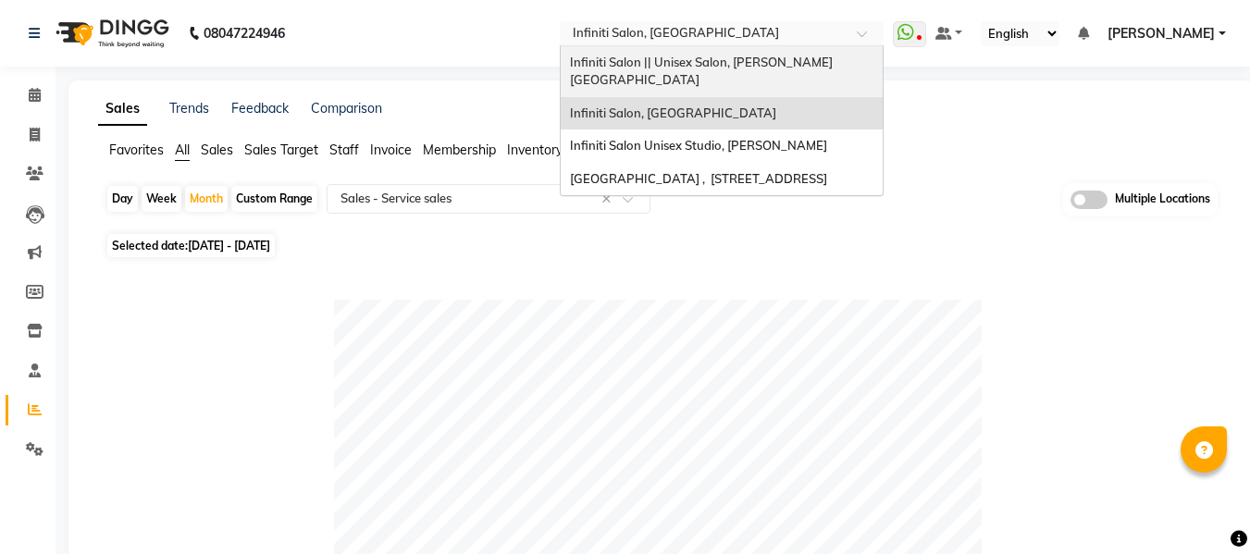
click at [796, 61] on span "Infiniti Salon || Unisex Salon, [PERSON_NAME][GEOGRAPHIC_DATA]" at bounding box center [701, 71] width 263 height 33
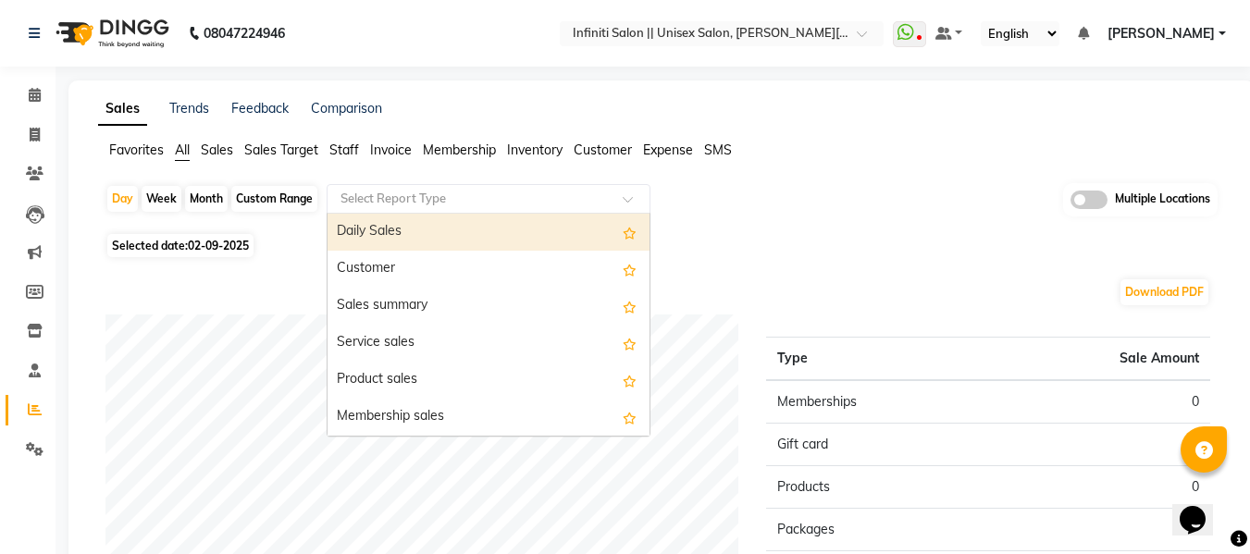
click at [438, 207] on input "text" at bounding box center [470, 199] width 266 height 19
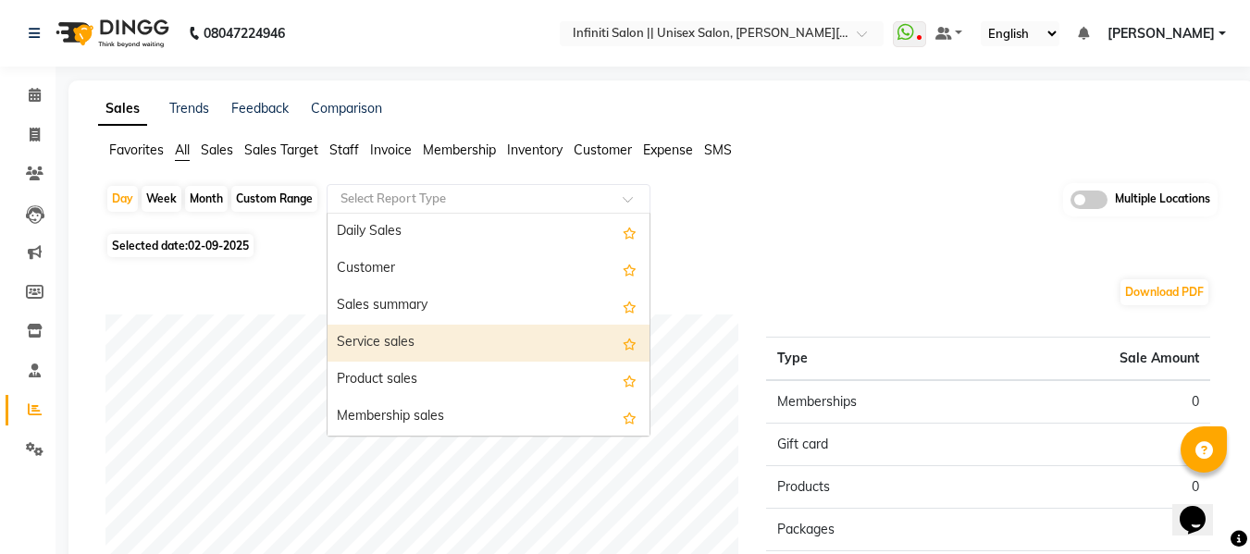
click at [401, 332] on div "Service sales" at bounding box center [488, 343] width 322 height 37
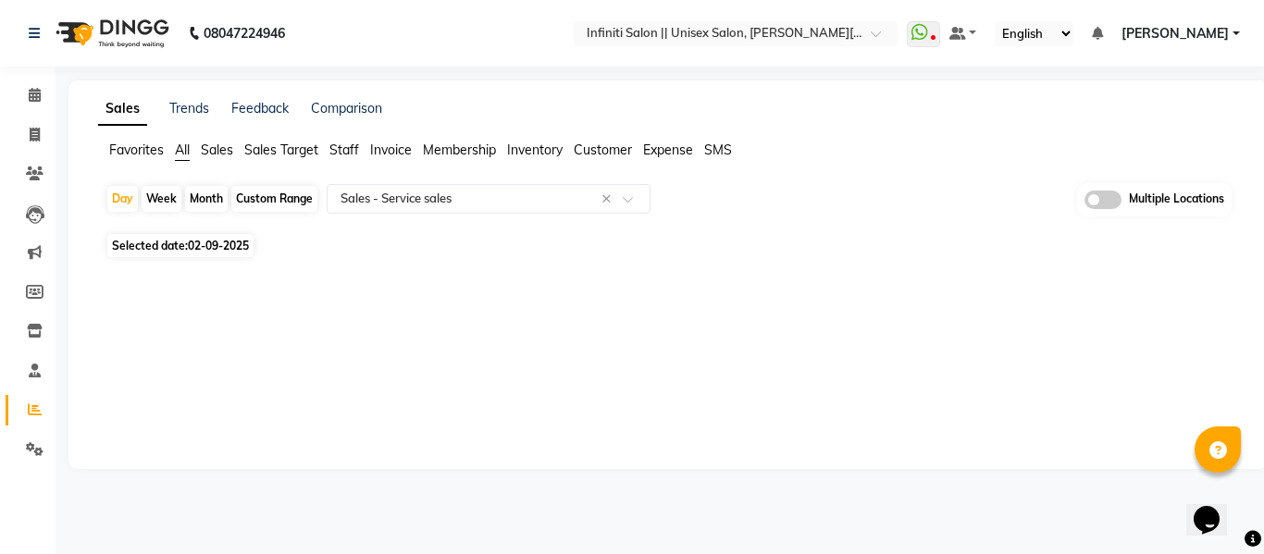
click at [208, 201] on div "Month" at bounding box center [206, 199] width 43 height 26
select select "9"
select select "2025"
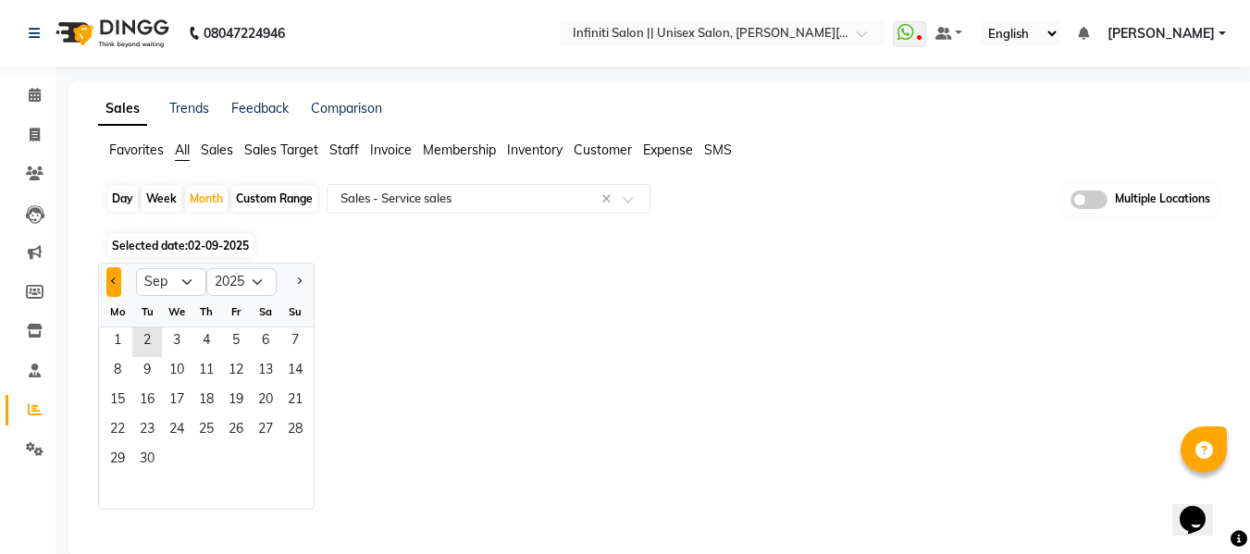
click at [115, 284] on button "Previous month" at bounding box center [113, 282] width 15 height 30
select select "8"
click at [234, 341] on span "1" at bounding box center [236, 342] width 30 height 30
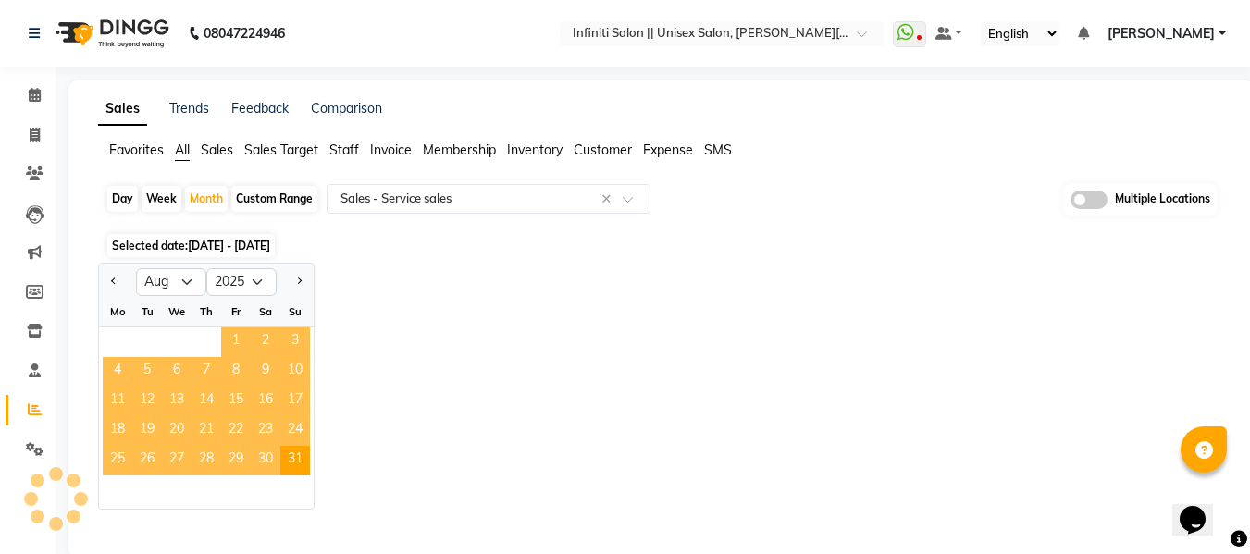
select select "full_report"
select select "csv"
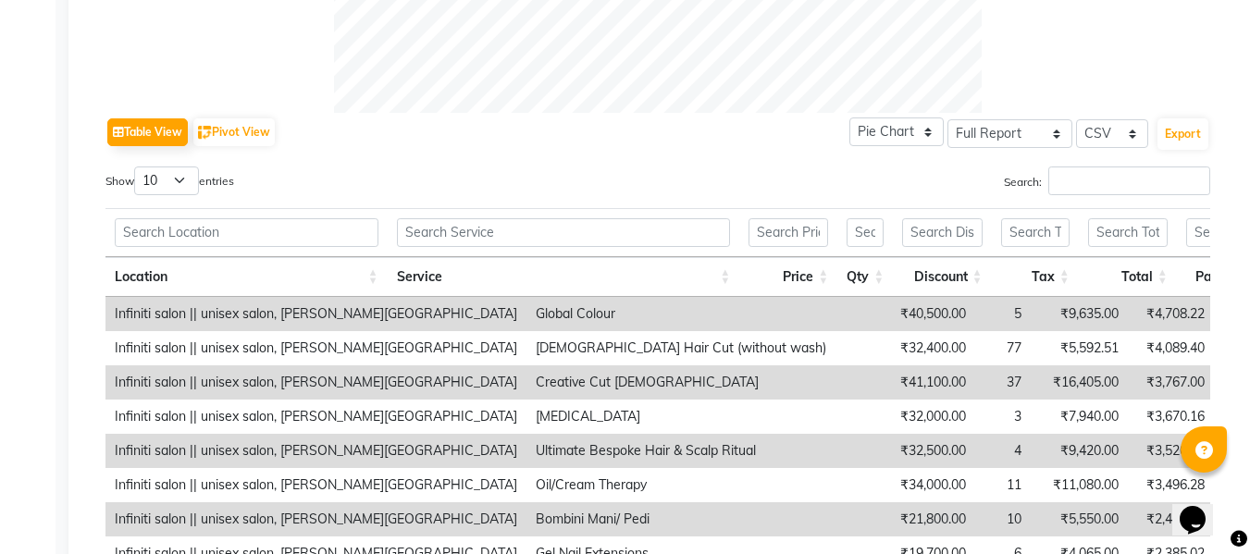
scroll to position [888, 0]
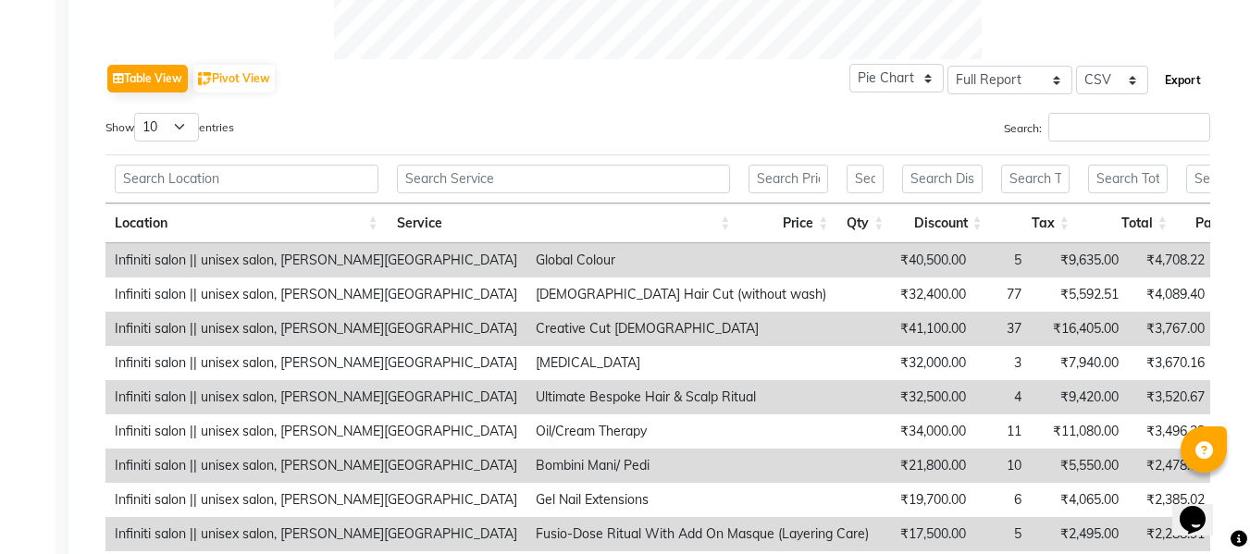
click at [1187, 85] on button "Export" at bounding box center [1182, 80] width 51 height 31
